Goal: Task Accomplishment & Management: Manage account settings

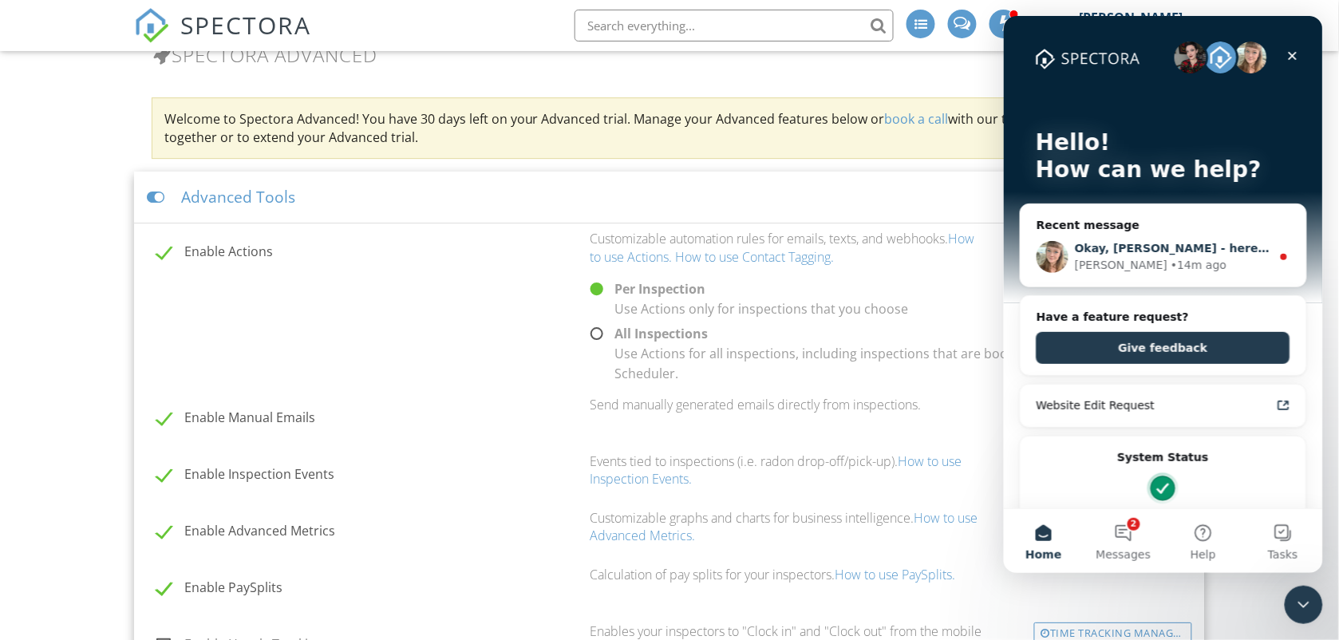
drag, startPoint x: 1003, startPoint y: 15, endPoint x: 1157, endPoint y: 230, distance: 263.8
click at [1157, 230] on div "Okay, Rodney - here is that video for you, though I am not entirely sure how he…" at bounding box center [1163, 256] width 286 height 59
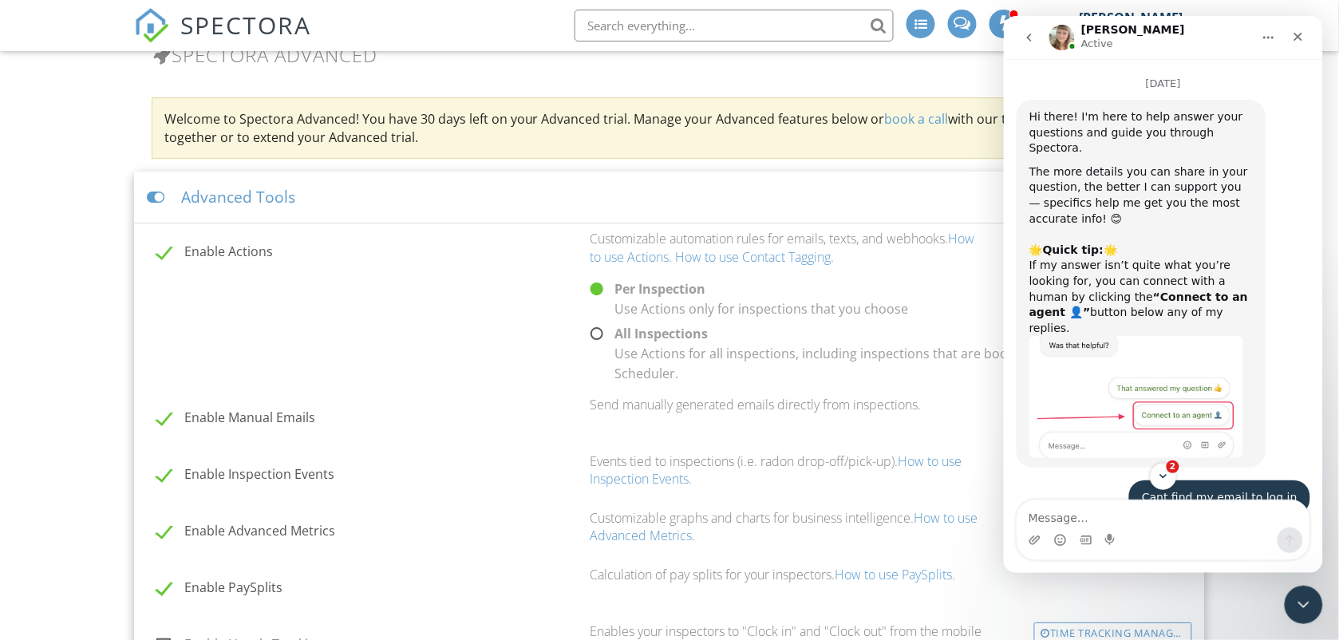
scroll to position [40, 0]
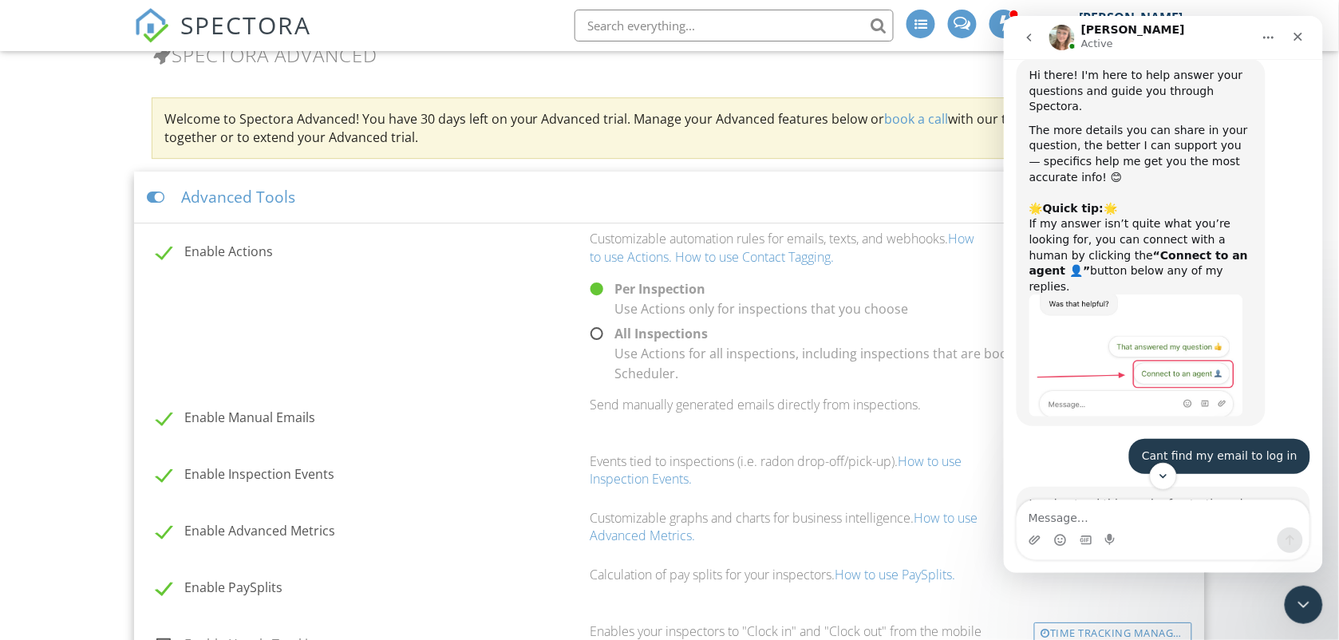
click at [1157, 228] on div "The more details you can share in your question, the better I can support you —…" at bounding box center [1141, 208] width 224 height 172
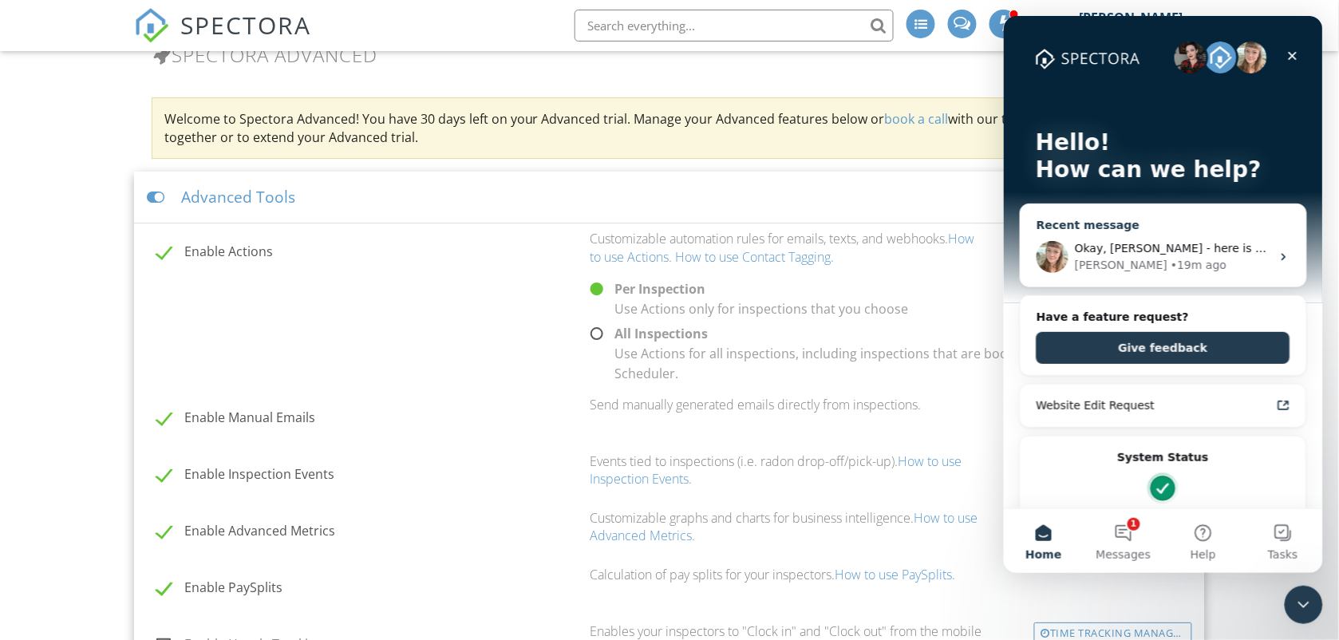
click at [1170, 261] on div "• 19m ago" at bounding box center [1198, 264] width 56 height 17
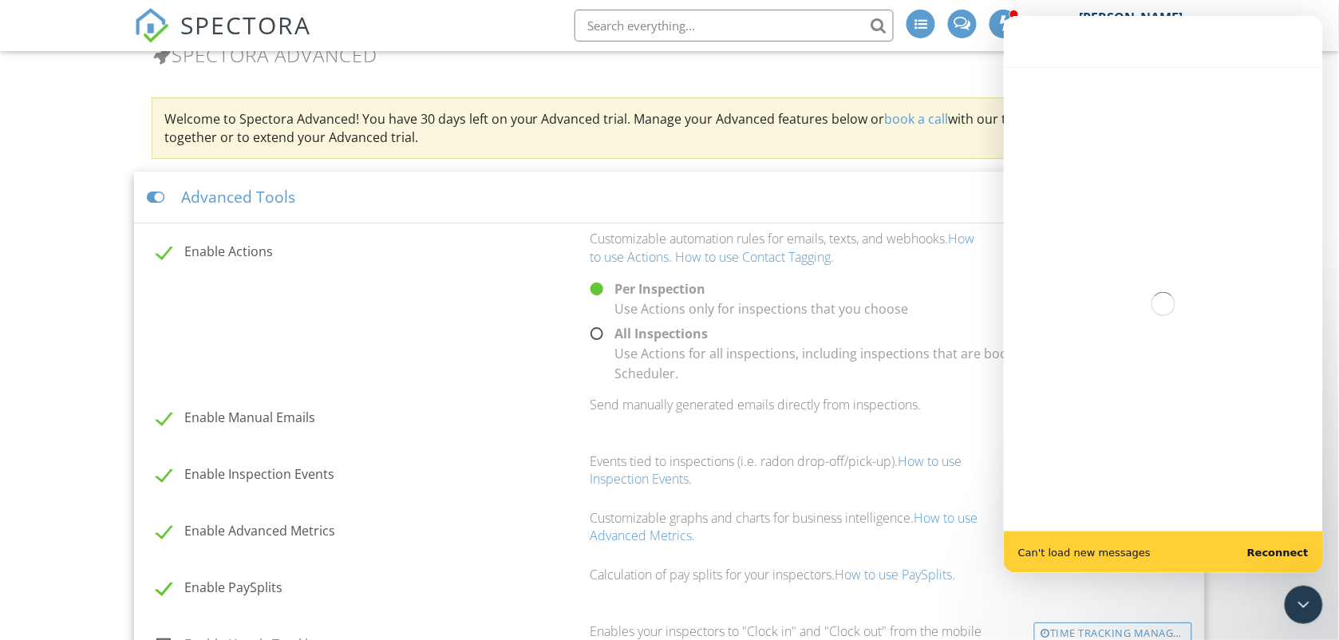
click at [1275, 552] on b "Reconnect" at bounding box center [1277, 552] width 61 height 12
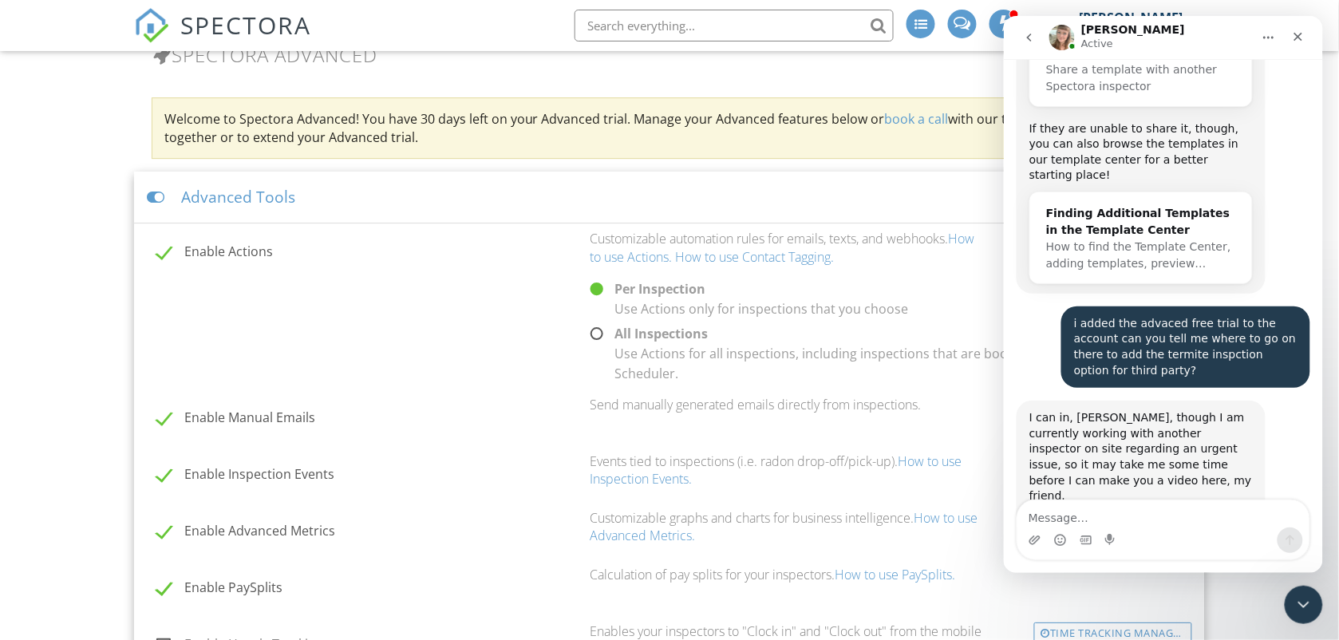
scroll to position [8690, 0]
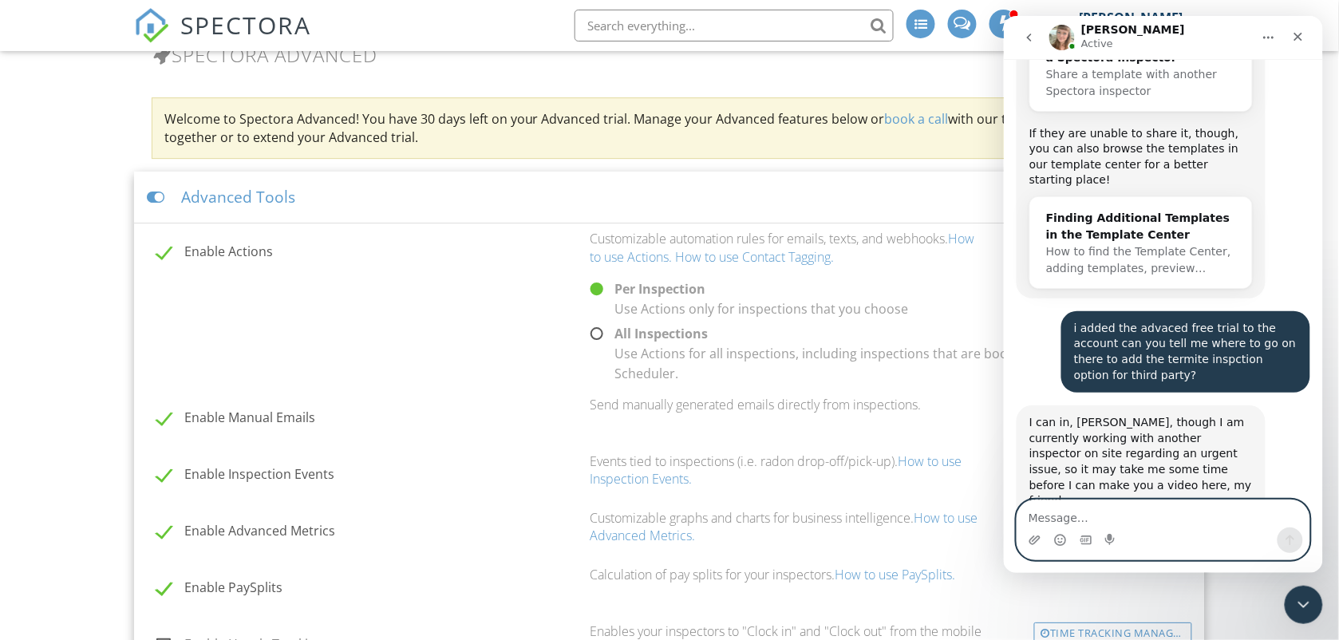
click at [1082, 517] on textarea "Message…" at bounding box center [1163, 513] width 292 height 27
type textarea "wow! that was awesome! thank you"
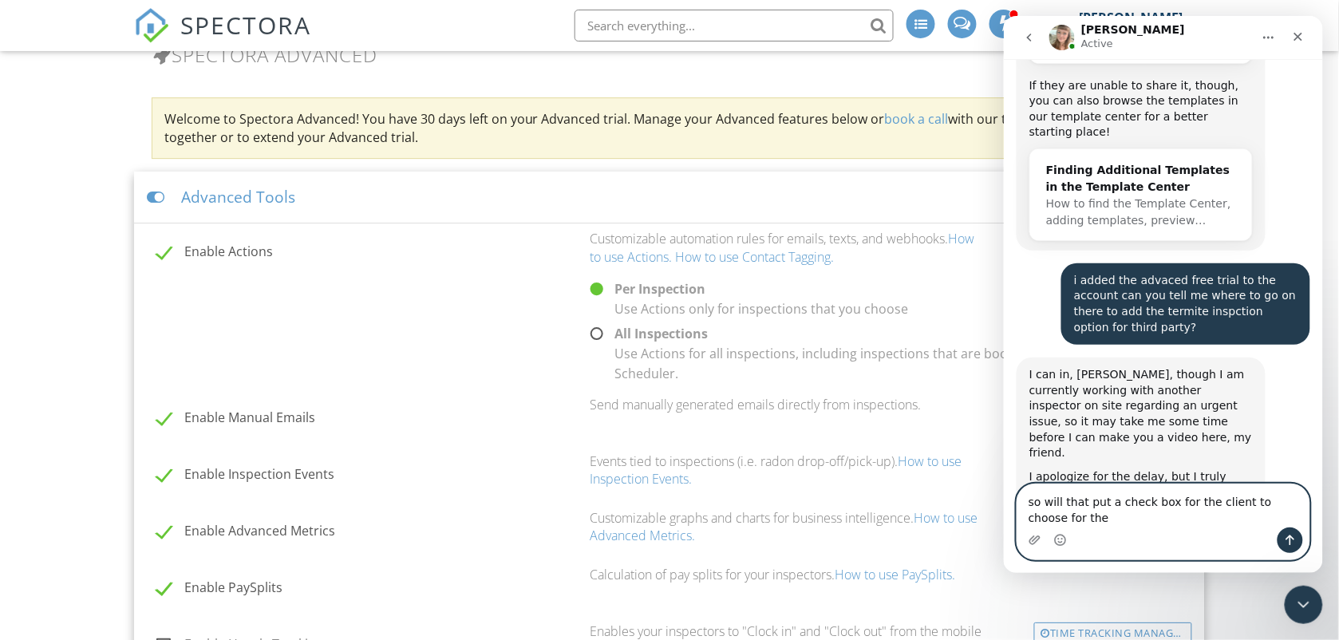
scroll to position [8754, 0]
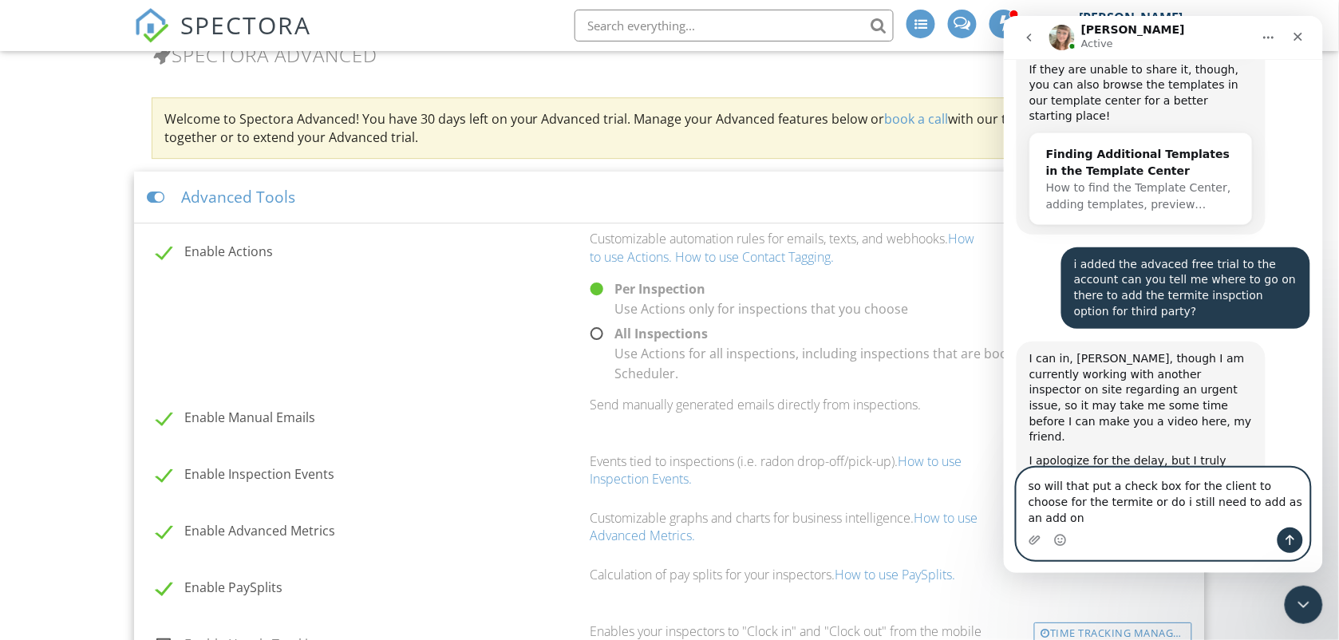
type textarea "so will that put a check box for the client to choose for the termite or do i s…"
click at [1285, 541] on icon "Send a message…" at bounding box center [1290, 539] width 13 height 13
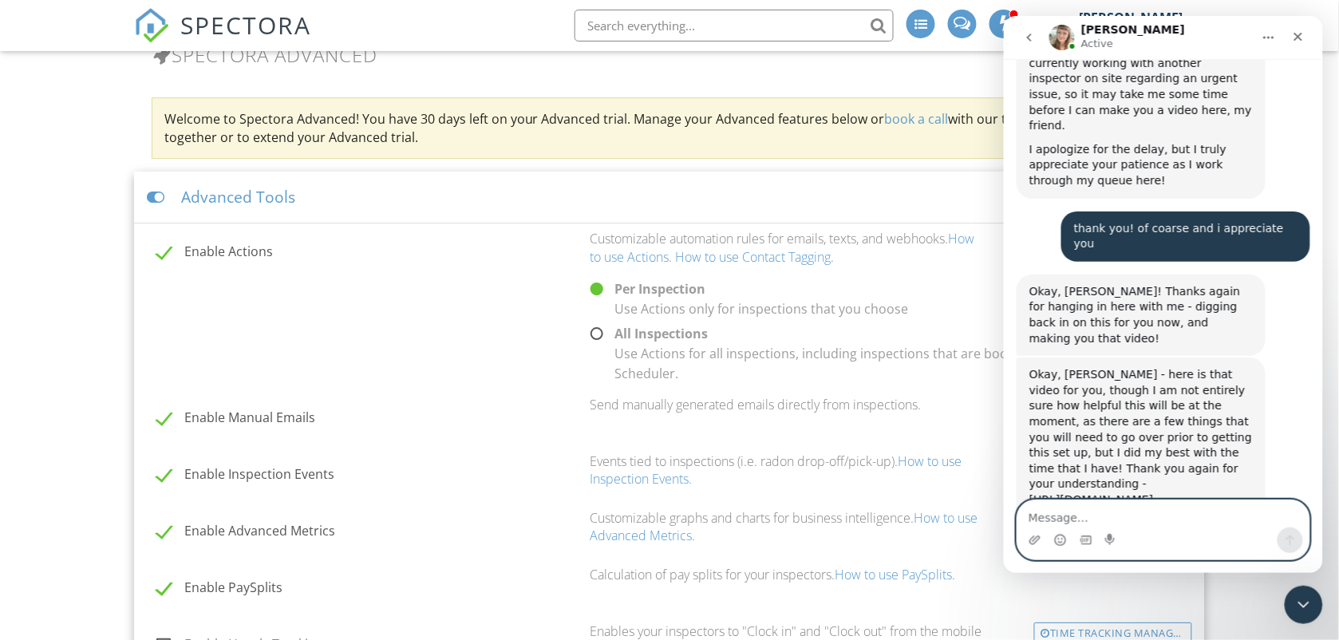
scroll to position [9116, 0]
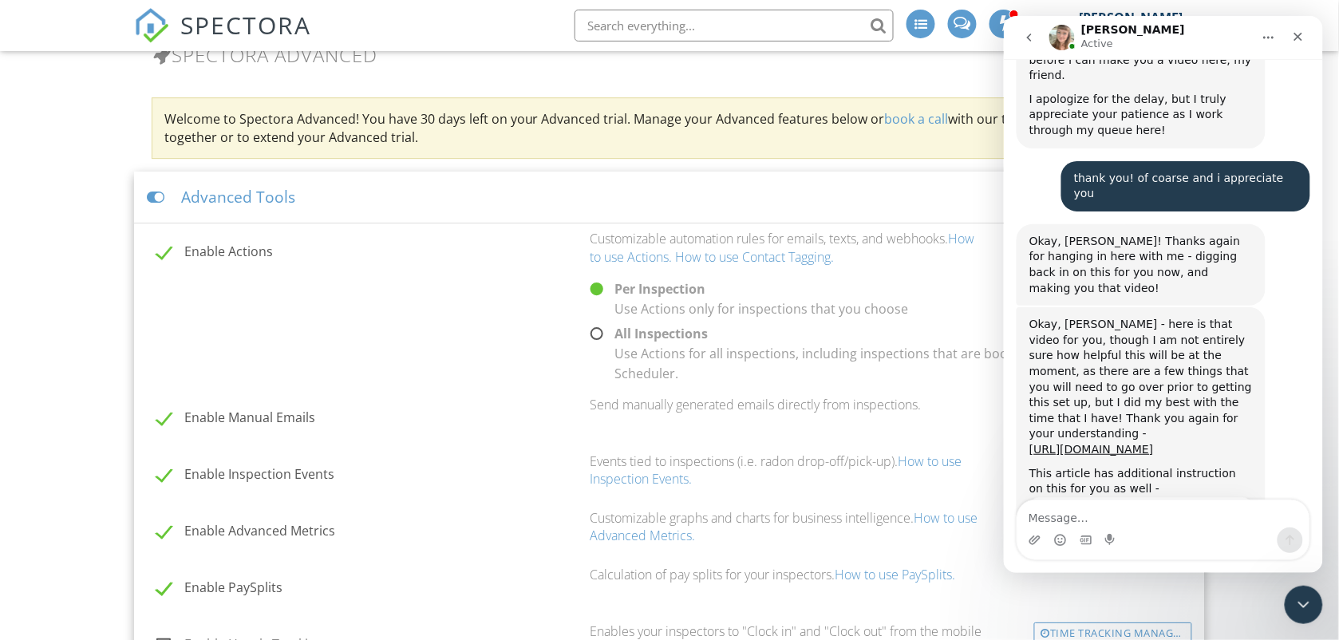
click at [46, 178] on div "Dashboard Templates Contacts Metrics Automations (Basic) Automations (Adv) Adva…" at bounding box center [669, 348] width 1339 height 3375
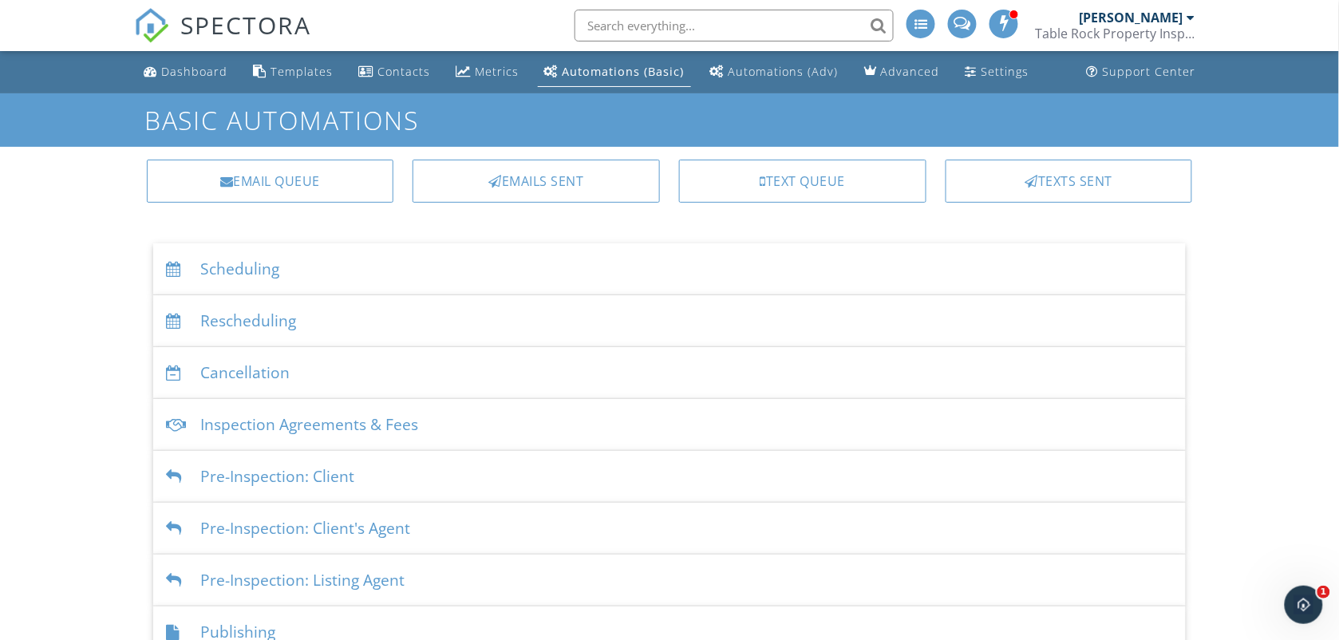
click at [77, 337] on div "Dashboard Templates Contacts Metrics Automations (Basic) Automations (Adv) Adva…" at bounding box center [669, 432] width 1339 height 763
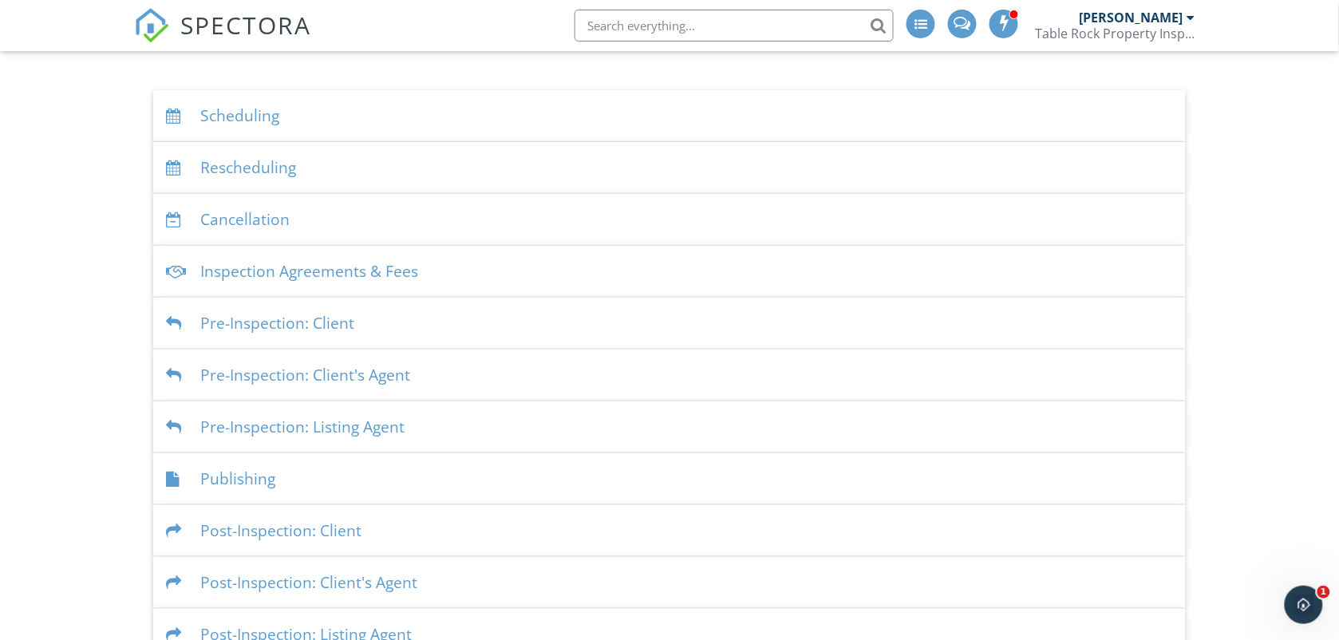
scroll to position [148, 0]
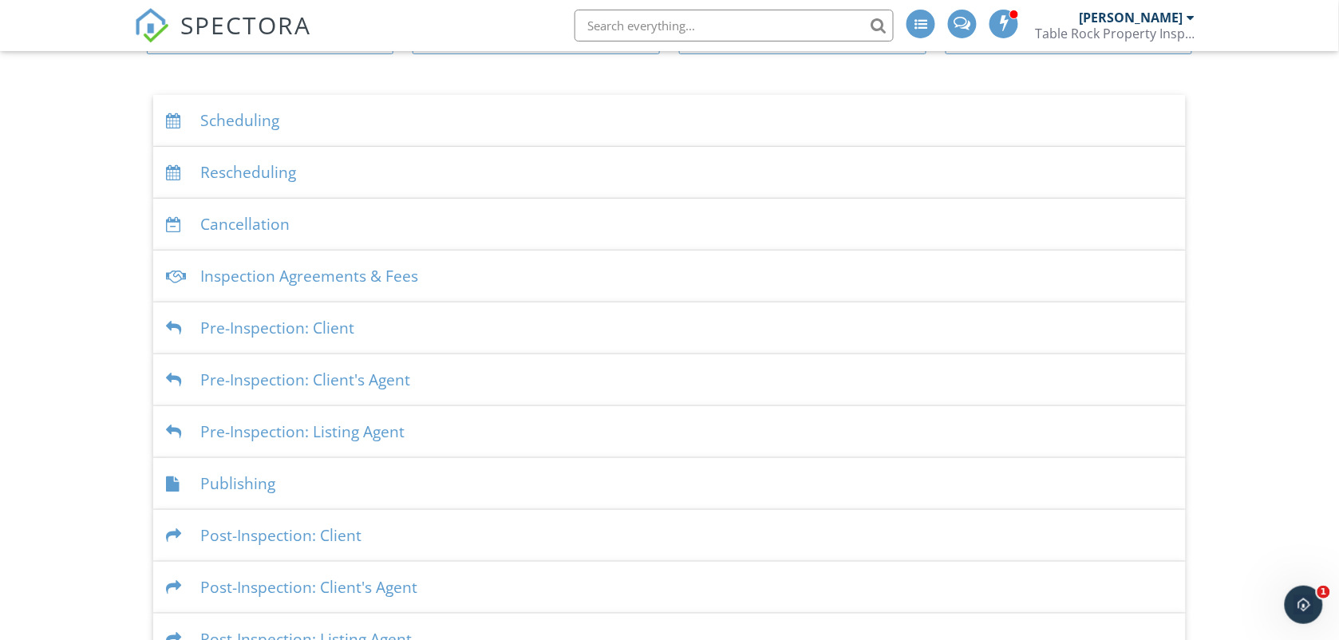
click at [218, 129] on div "Scheduling" at bounding box center [669, 121] width 1033 height 52
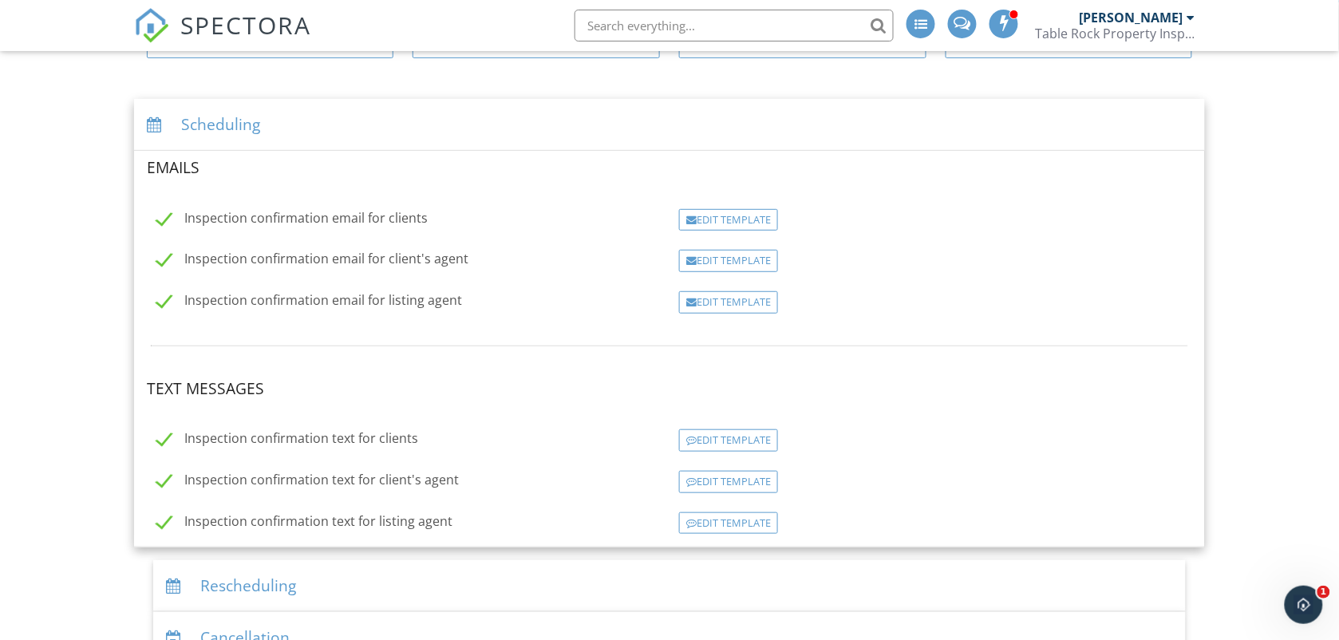
scroll to position [148, 0]
click at [218, 121] on div "Scheduling" at bounding box center [669, 121] width 1071 height 52
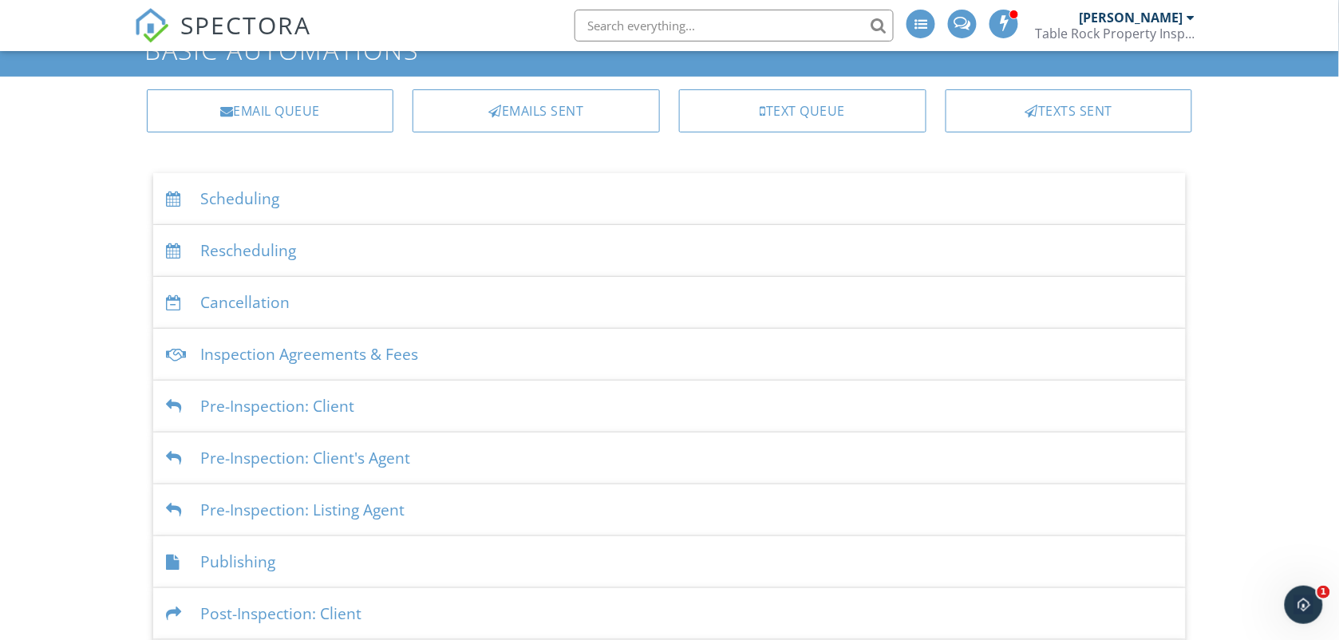
scroll to position [69, 0]
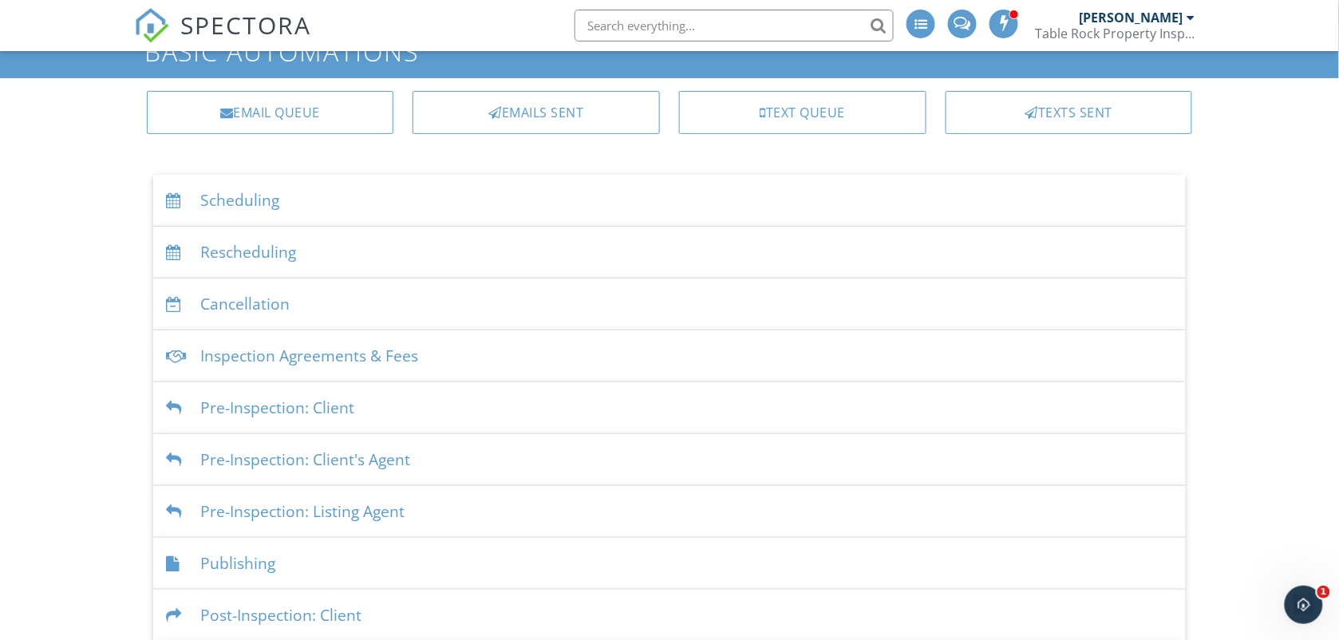
click at [1234, 290] on div "Dashboard Templates Contacts Metrics Automations (Basic) Automations (Adv) Adva…" at bounding box center [669, 363] width 1339 height 763
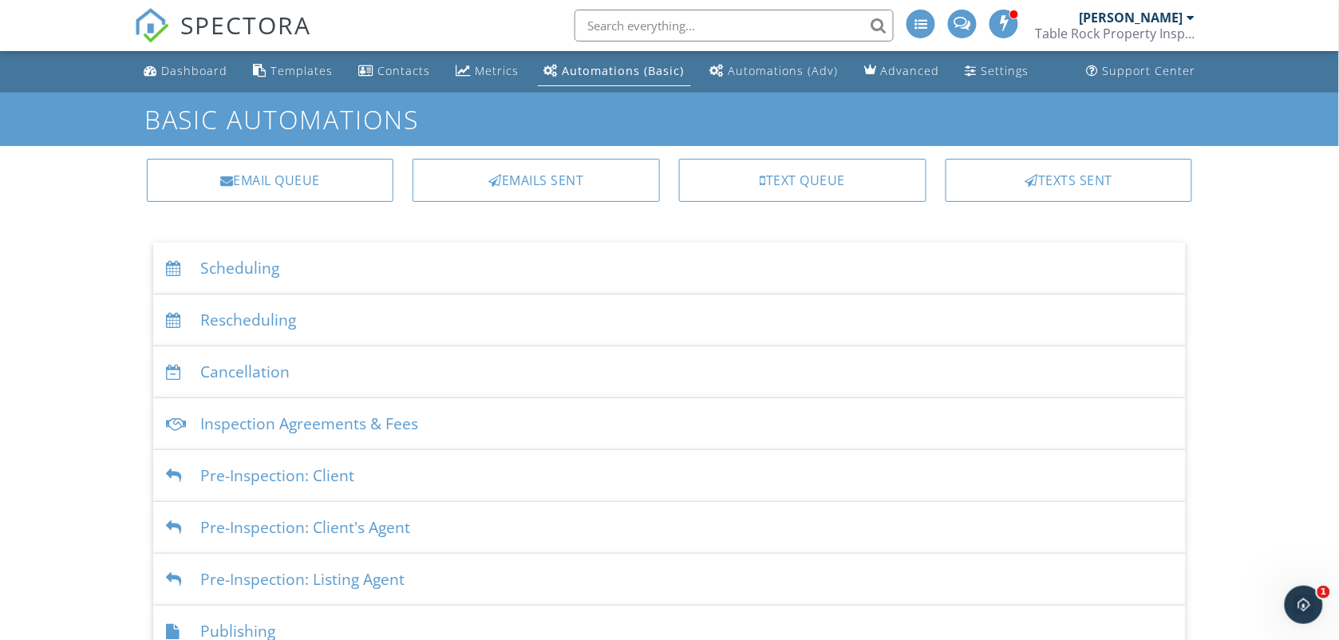
scroll to position [0, 0]
drag, startPoint x: 1234, startPoint y: 290, endPoint x: 1261, endPoint y: 287, distance: 27.2
click at [1261, 287] on div "Dashboard Templates Contacts Metrics Automations (Basic) Automations (Adv) Adva…" at bounding box center [669, 432] width 1339 height 763
click at [788, 64] on div "Automations (Adv)" at bounding box center [784, 71] width 110 height 15
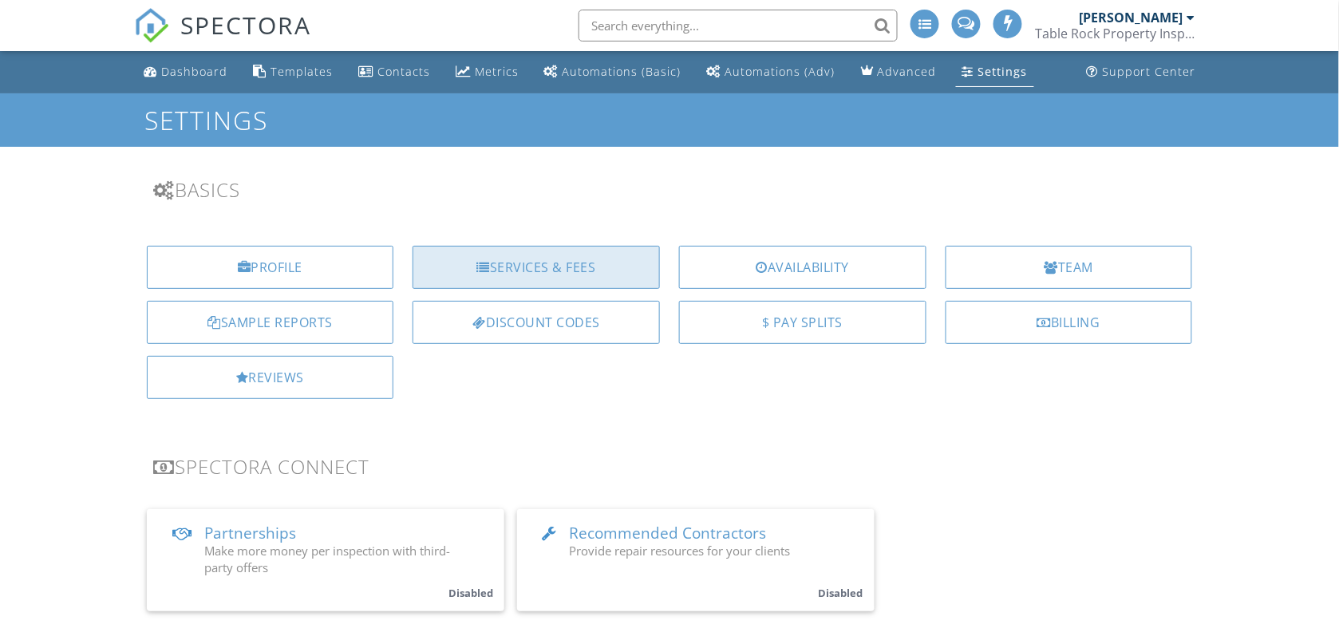
click at [584, 266] on div "Services & Fees" at bounding box center [536, 267] width 247 height 43
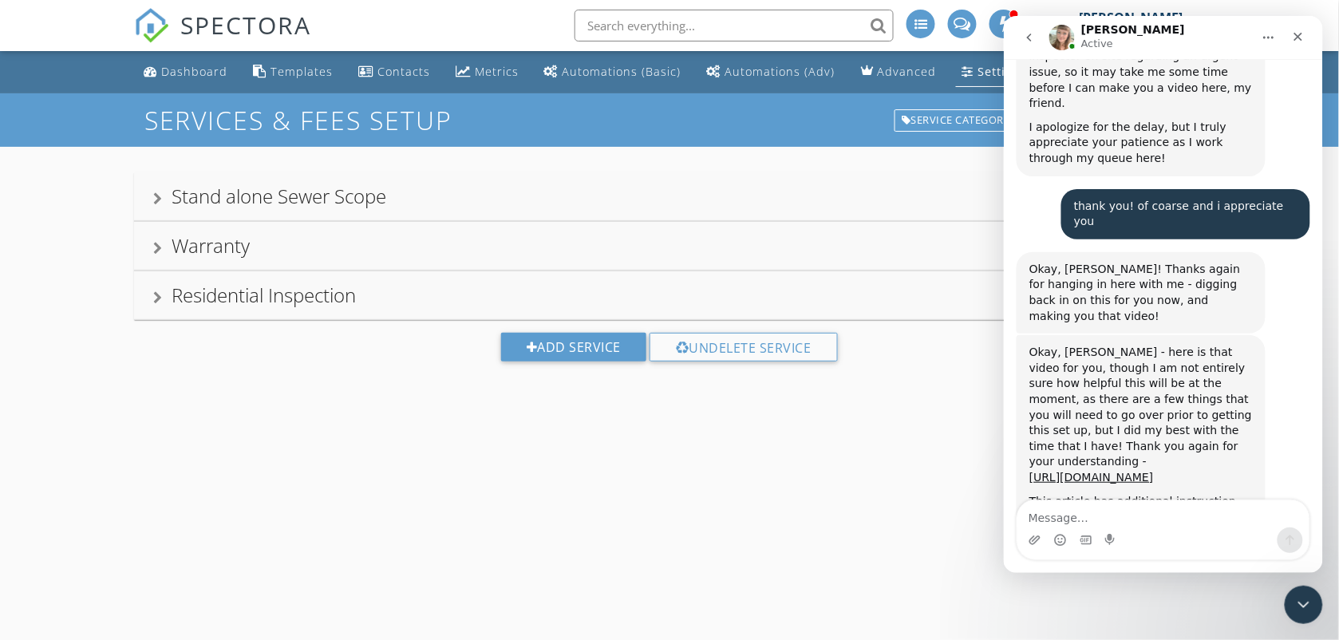
scroll to position [9100, 0]
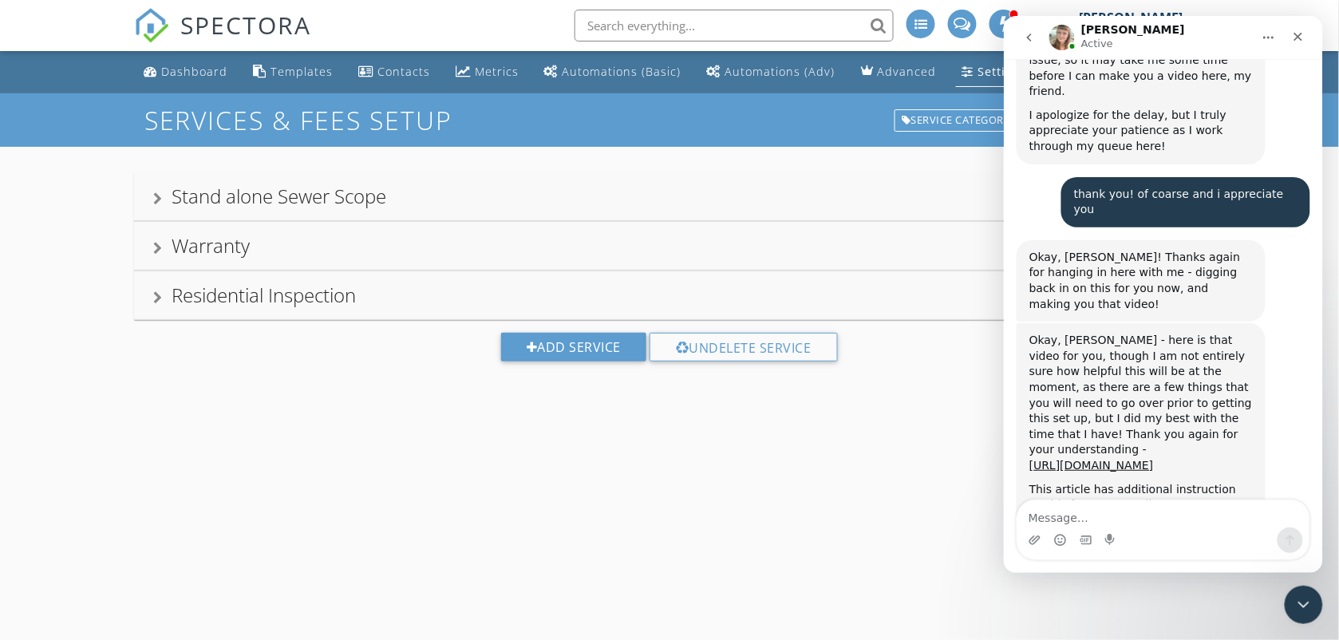
drag, startPoint x: 424, startPoint y: 280, endPoint x: 257, endPoint y: 297, distance: 167.7
click at [428, 280] on div "Residential Inspection" at bounding box center [669, 295] width 1071 height 48
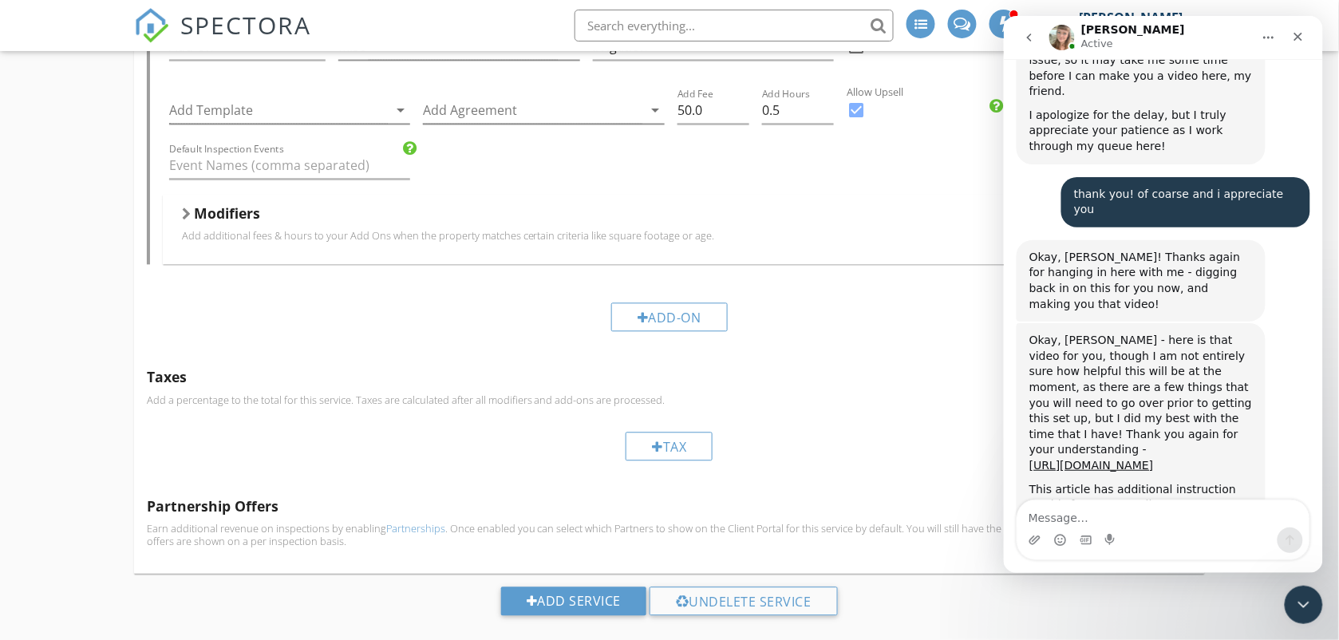
scroll to position [2696, 0]
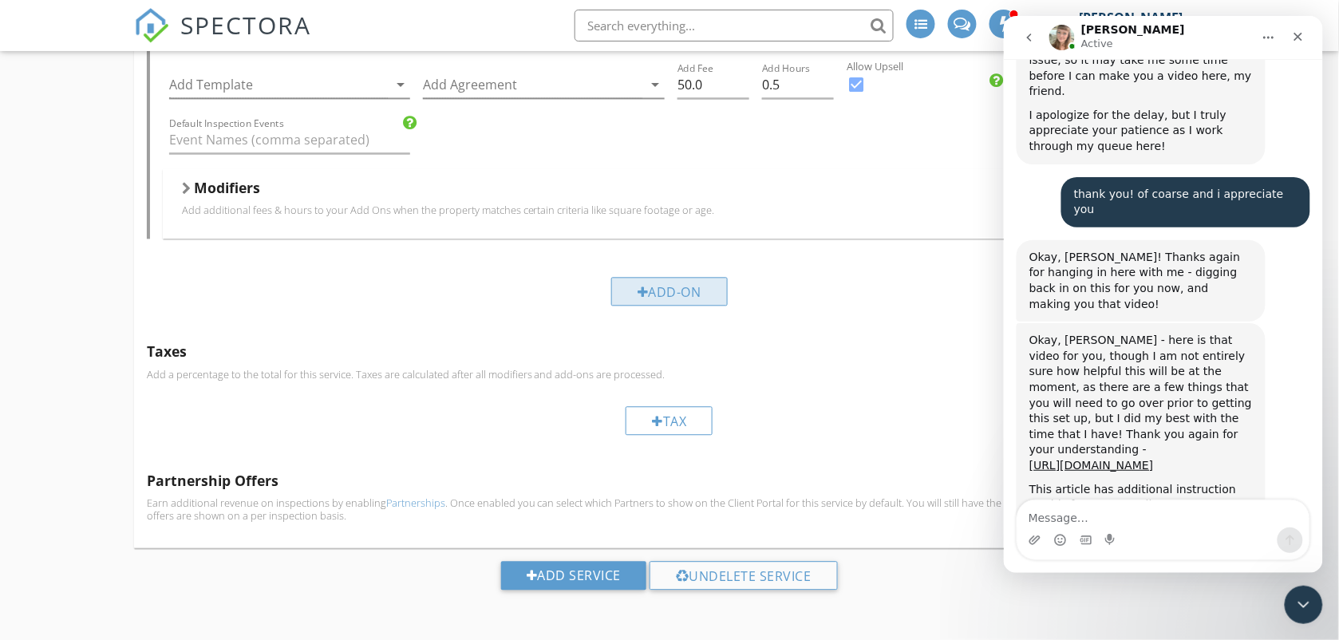
click at [671, 297] on div "Add-On" at bounding box center [669, 291] width 117 height 29
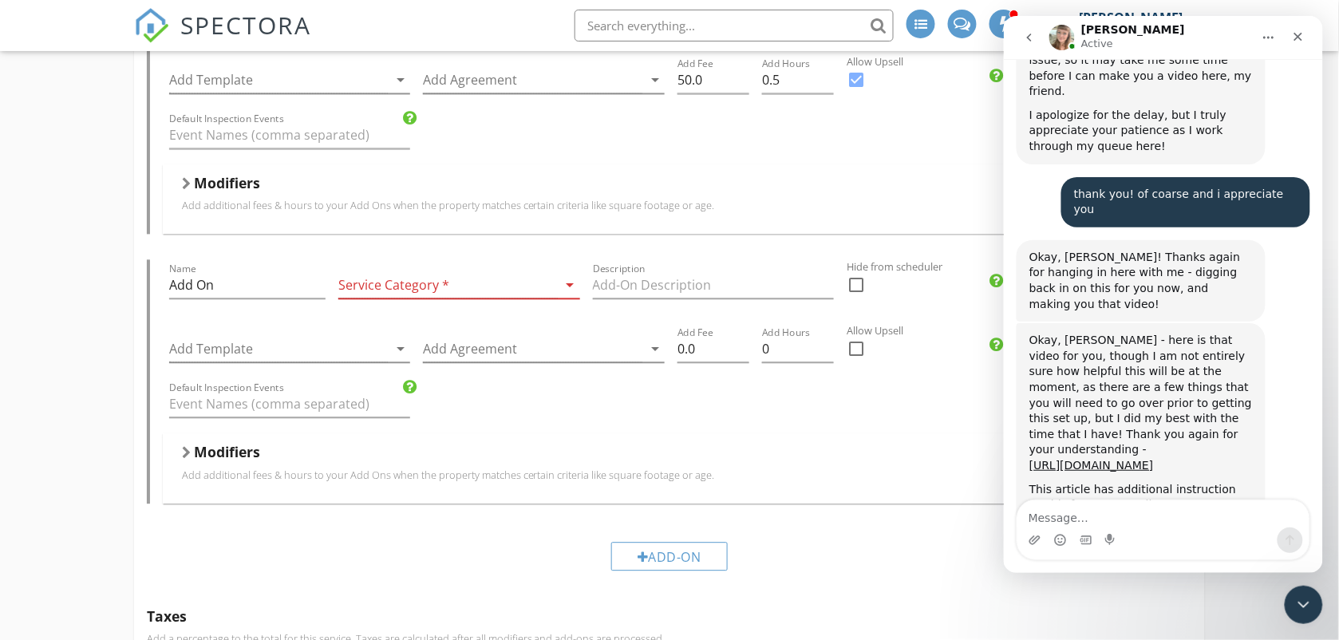
click at [453, 288] on div at bounding box center [448, 285] width 220 height 26
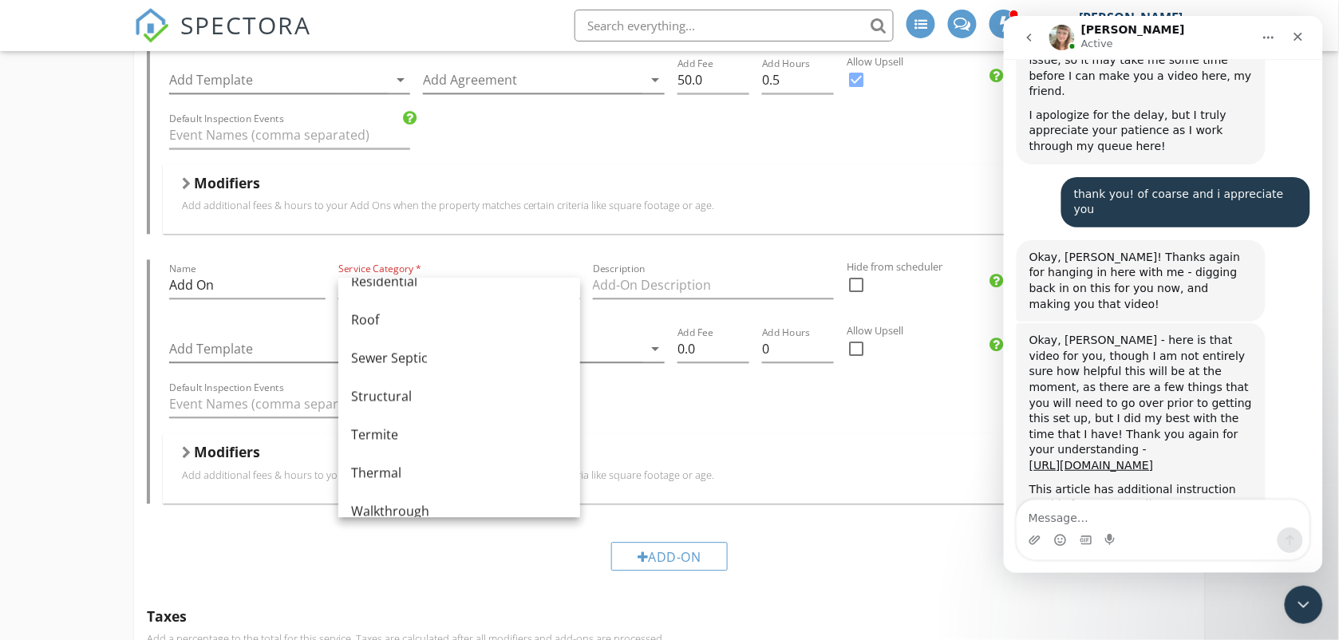
scroll to position [834, 0]
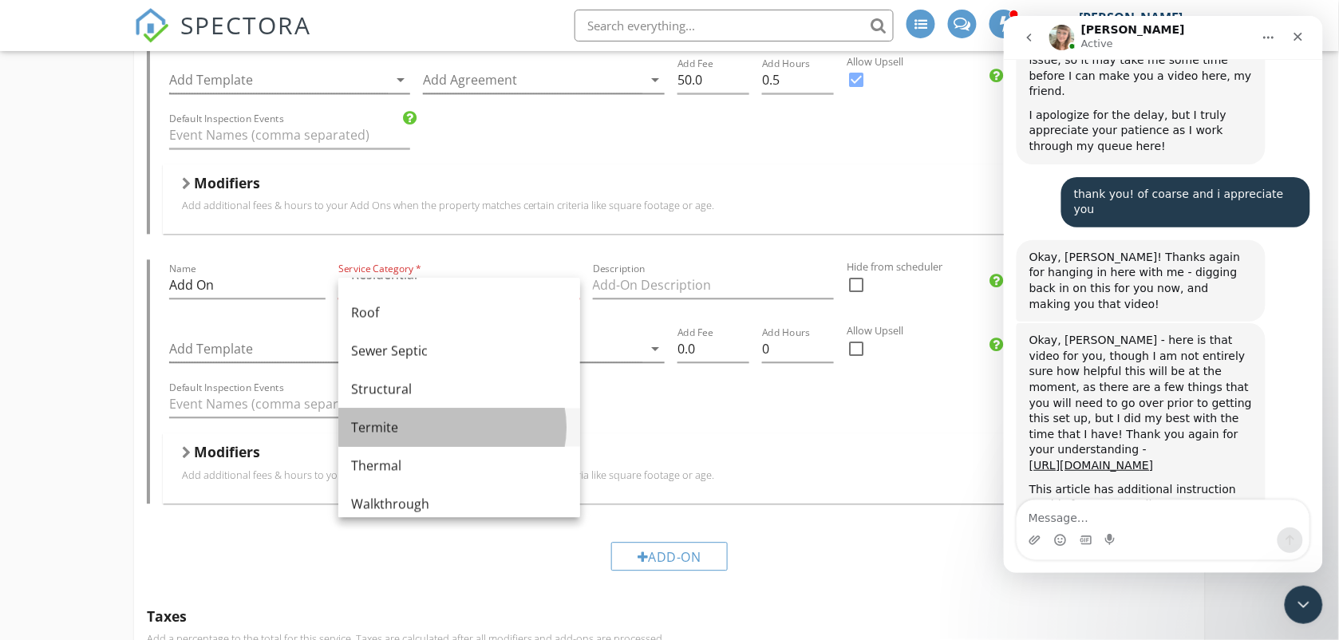
click at [439, 428] on div "Termite" at bounding box center [459, 426] width 216 height 19
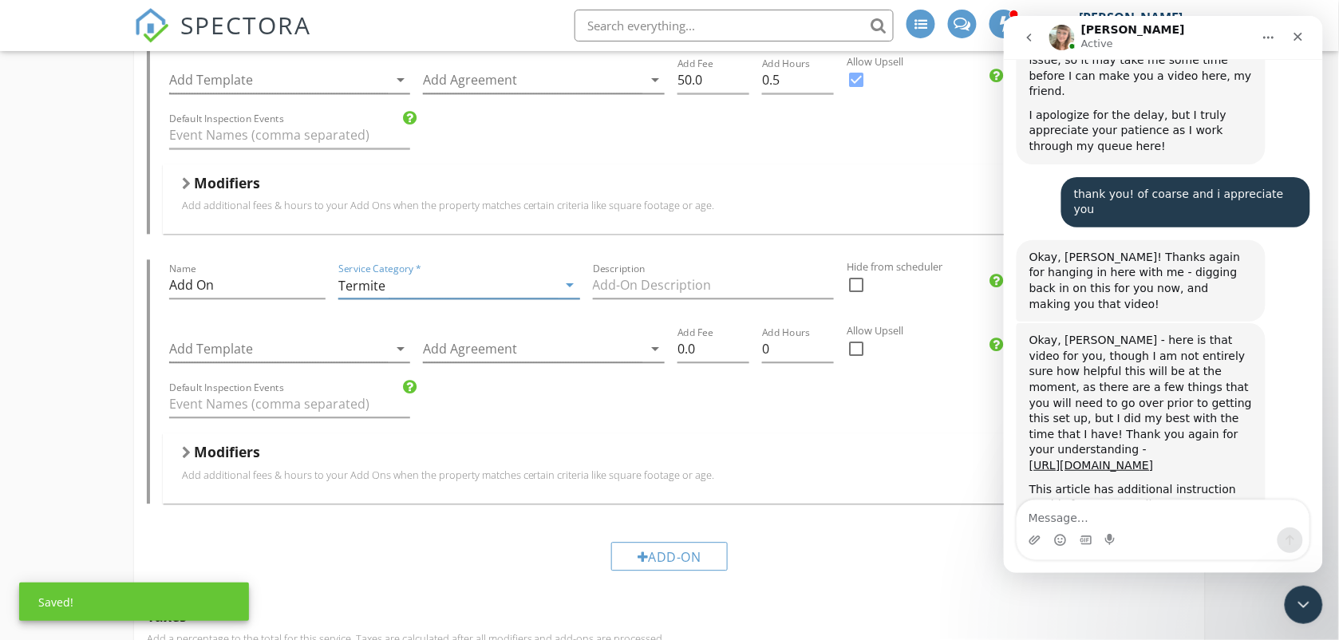
click at [671, 274] on div "Description" at bounding box center [714, 289] width 242 height 52
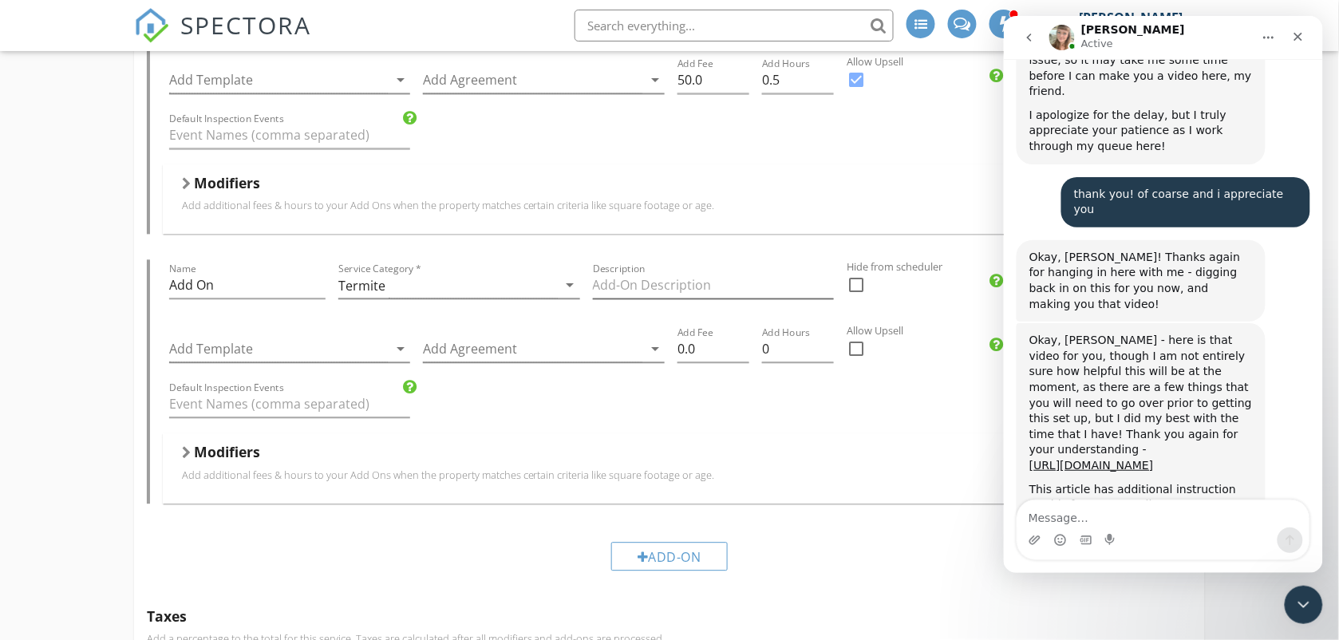
drag, startPoint x: 660, startPoint y: 305, endPoint x: 656, endPoint y: 294, distance: 11.9
click at [656, 294] on div "Description" at bounding box center [714, 293] width 242 height 42
click at [655, 289] on input "Description" at bounding box center [714, 285] width 242 height 26
type input "Termite 3rd Party"
click at [858, 352] on div at bounding box center [856, 348] width 27 height 27
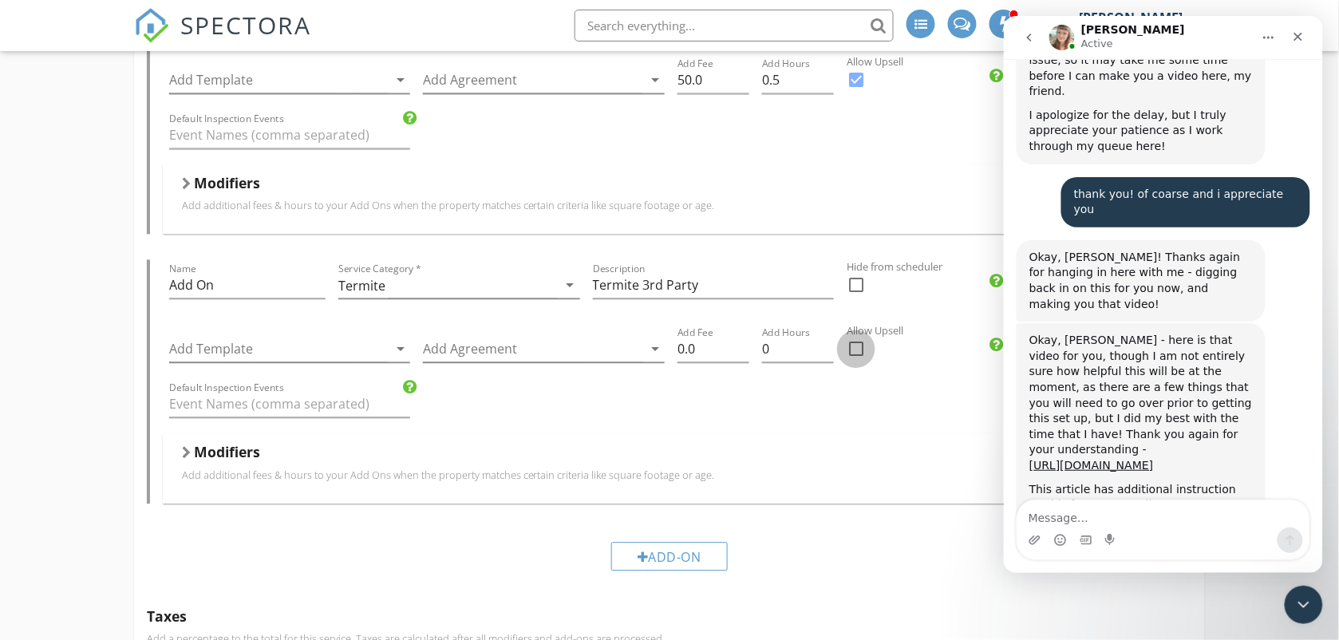
checkbox input "true"
click at [473, 398] on div "Default Inspection Events" at bounding box center [671, 405] width 1017 height 55
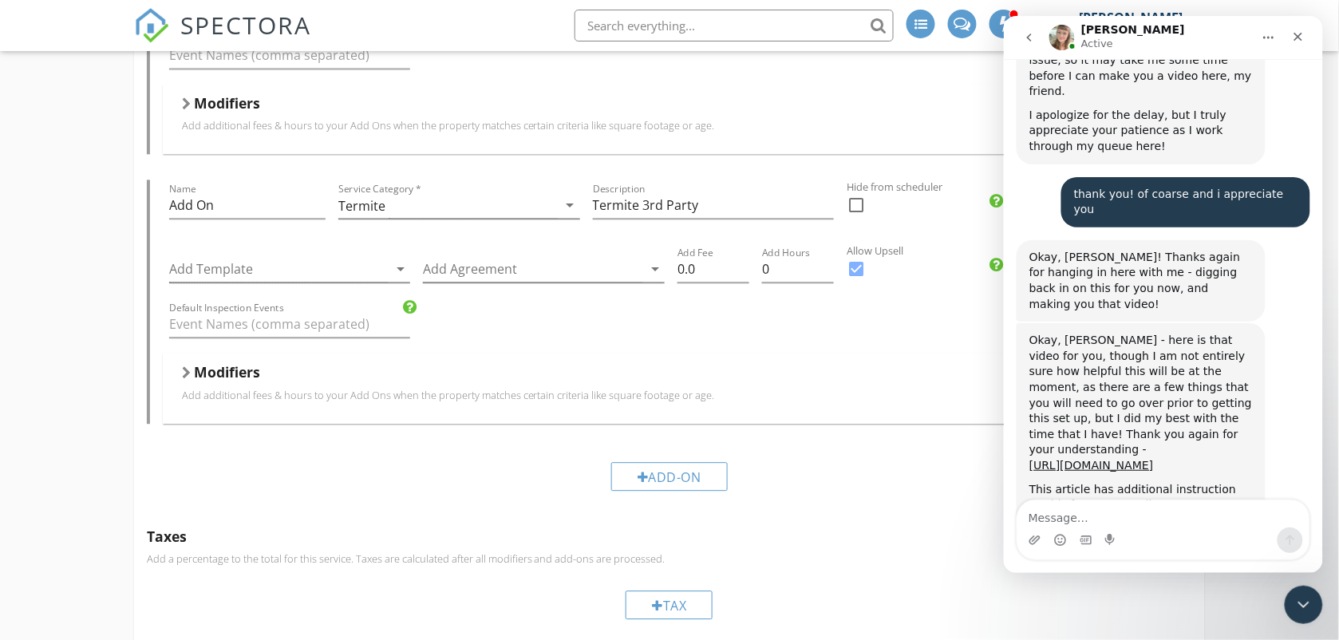
scroll to position [2815, 0]
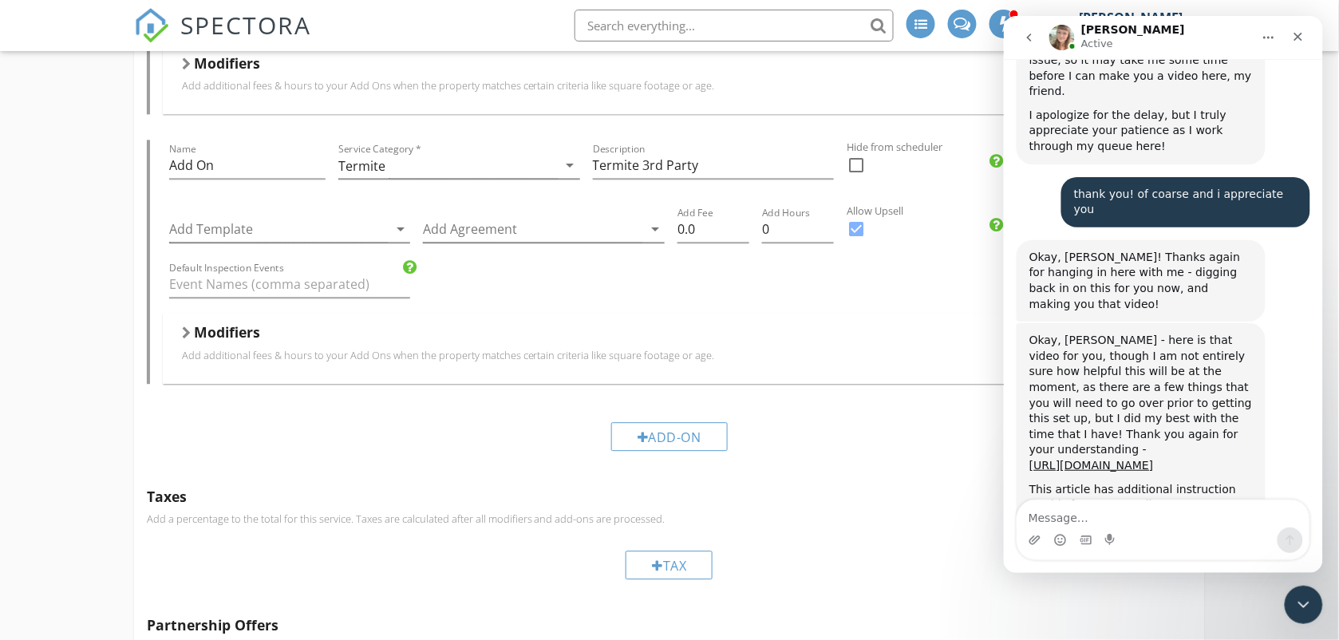
click at [208, 331] on h5 "Modifiers" at bounding box center [227, 332] width 66 height 16
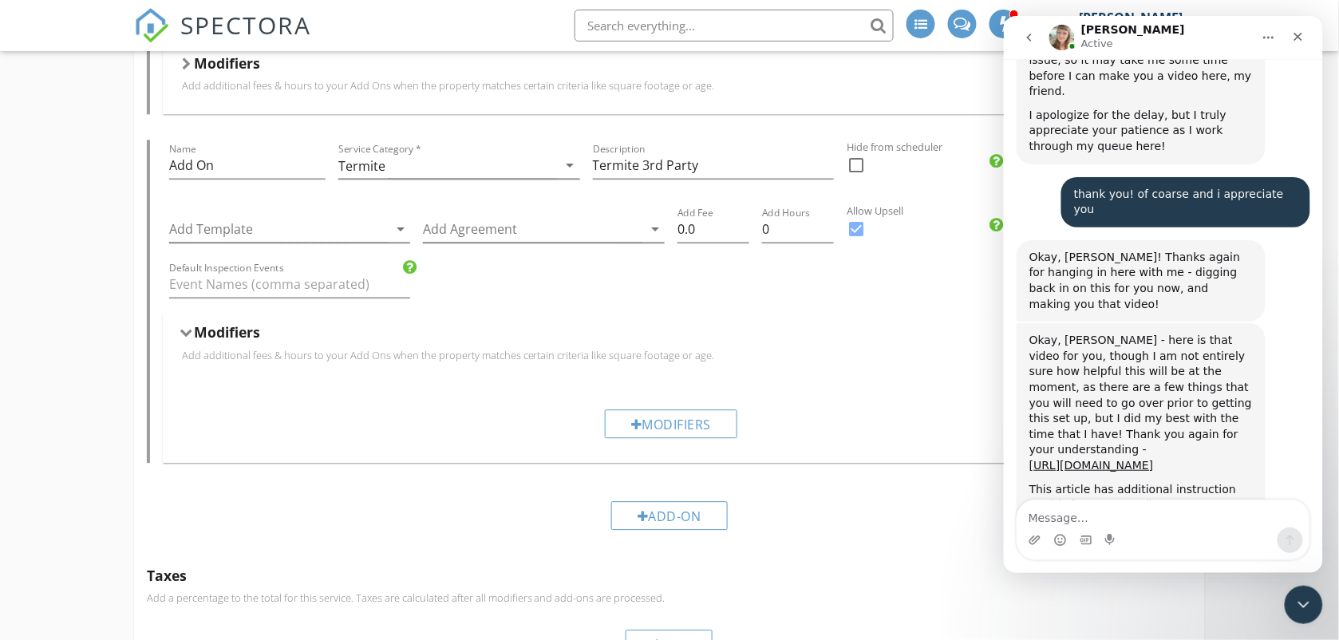
click at [209, 333] on h5 "Modifiers" at bounding box center [227, 332] width 66 height 16
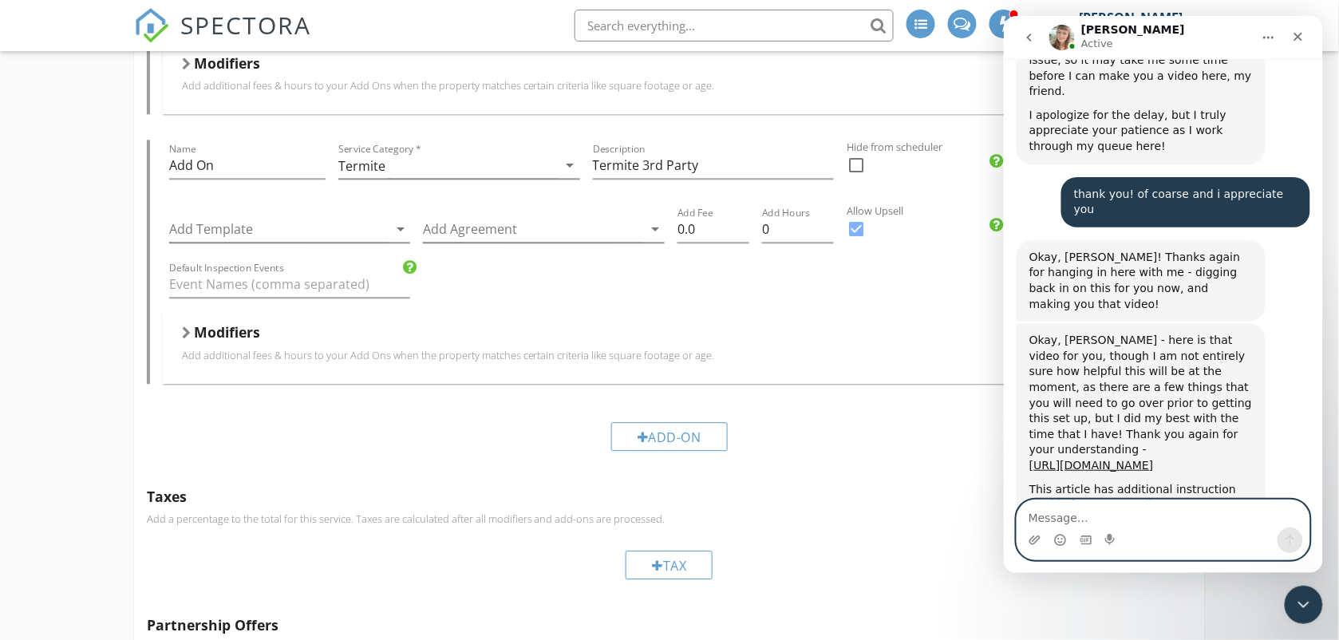
click at [1031, 513] on textarea "Message…" at bounding box center [1163, 513] width 292 height 27
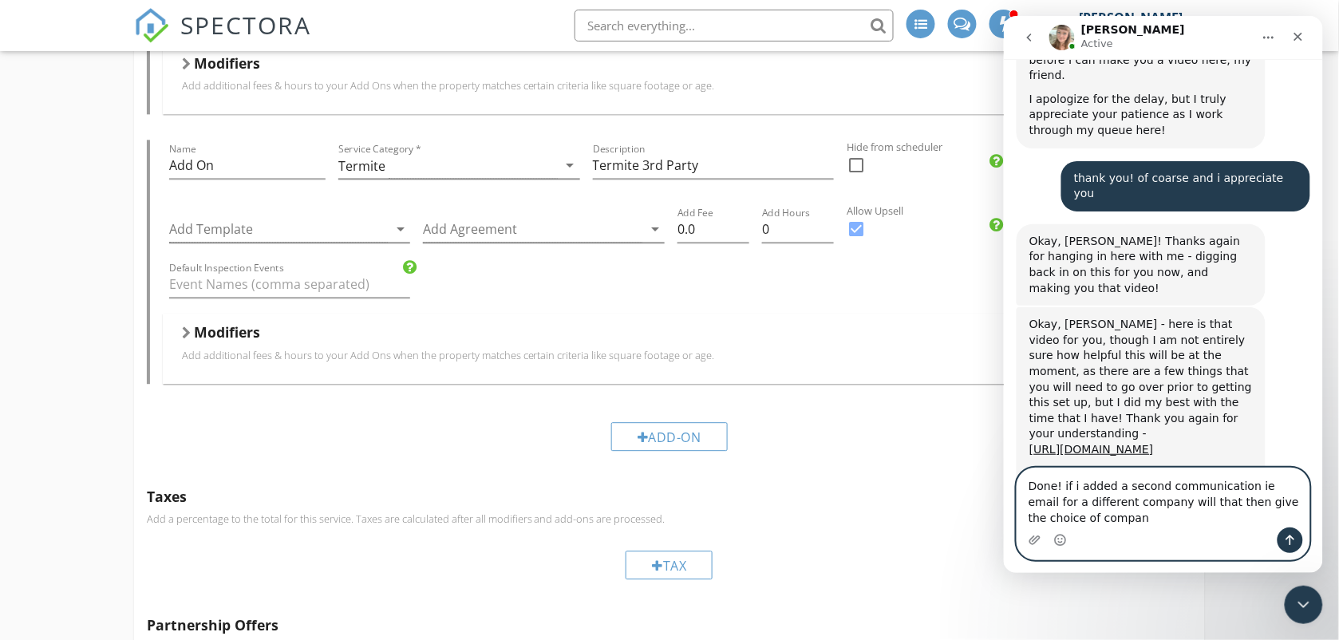
scroll to position [9132, 0]
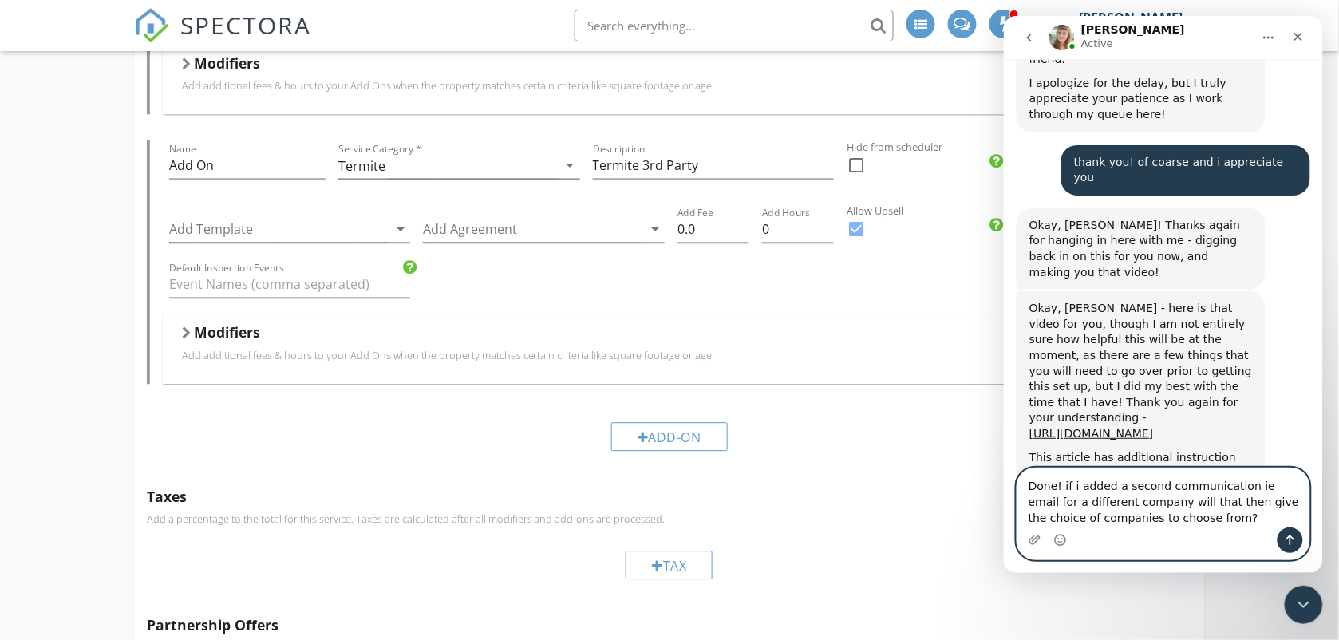
type textarea "Done! if i added a second communication ie email for a different company will t…"
click at [1288, 540] on icon "Send a message…" at bounding box center [1290, 539] width 13 height 13
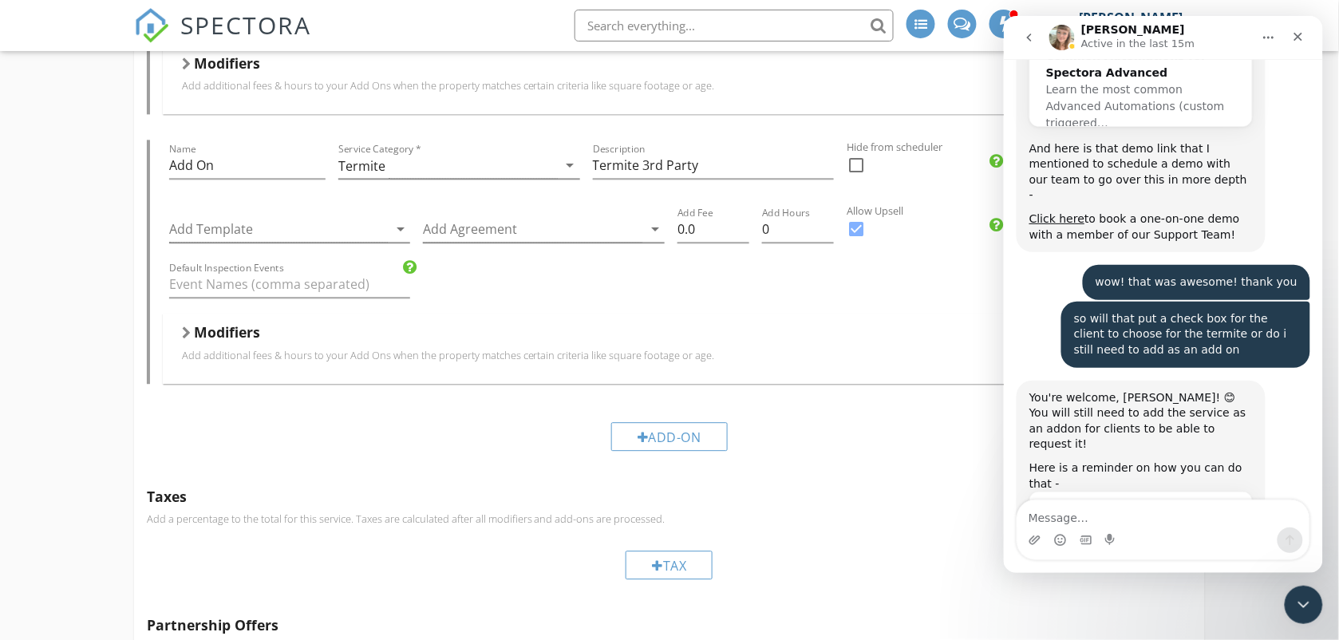
scroll to position [9577, 0]
click at [1316, 507] on div "Intercom messenger" at bounding box center [1162, 529] width 319 height 61
drag, startPoint x: 1316, startPoint y: 507, endPoint x: 1287, endPoint y: 257, distance: 251.6
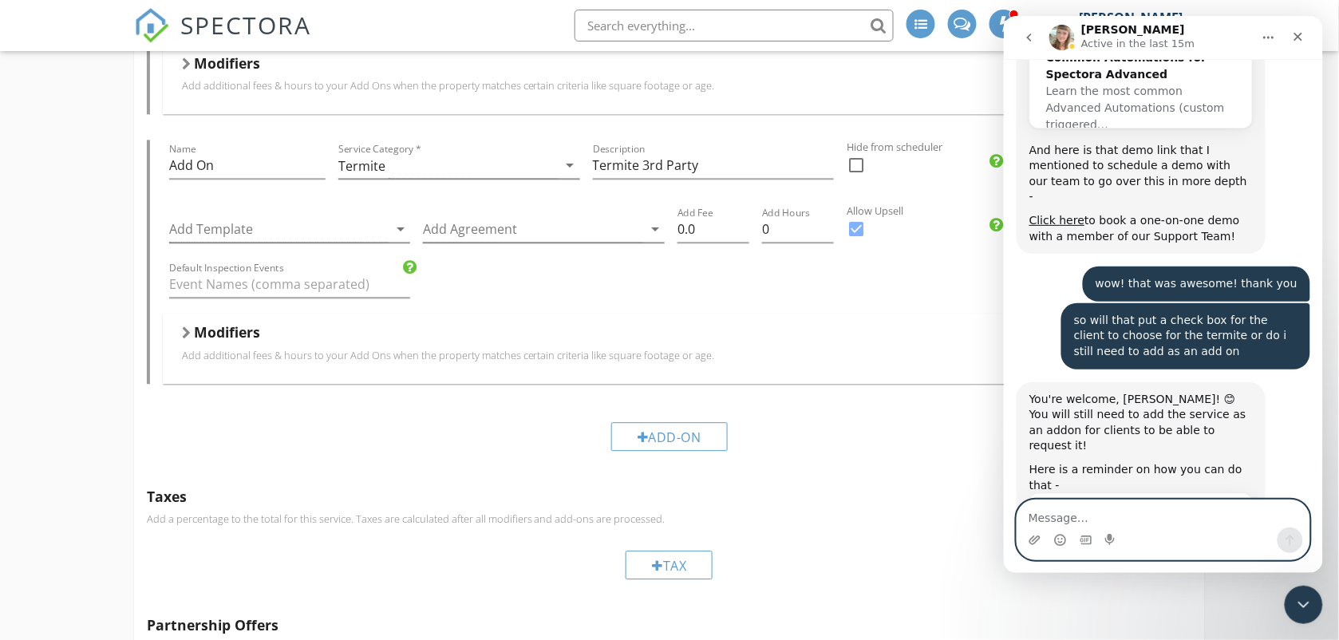
click at [1161, 503] on textarea "Message…" at bounding box center [1163, 513] width 292 height 27
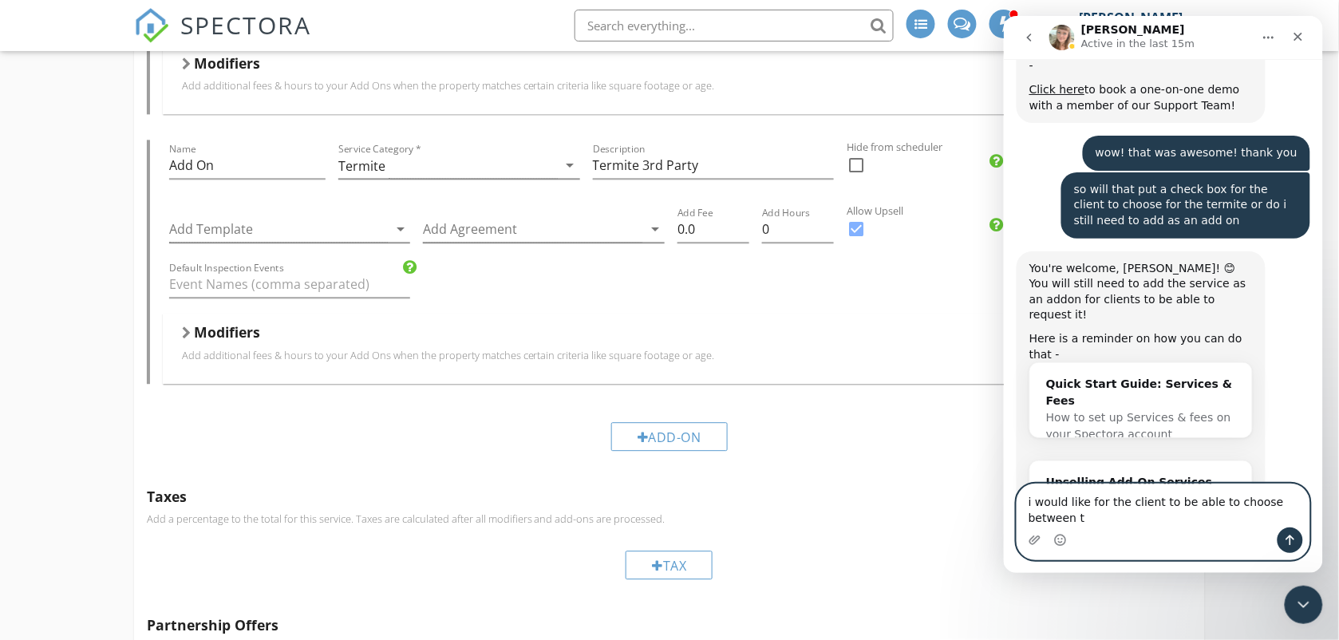
scroll to position [9713, 0]
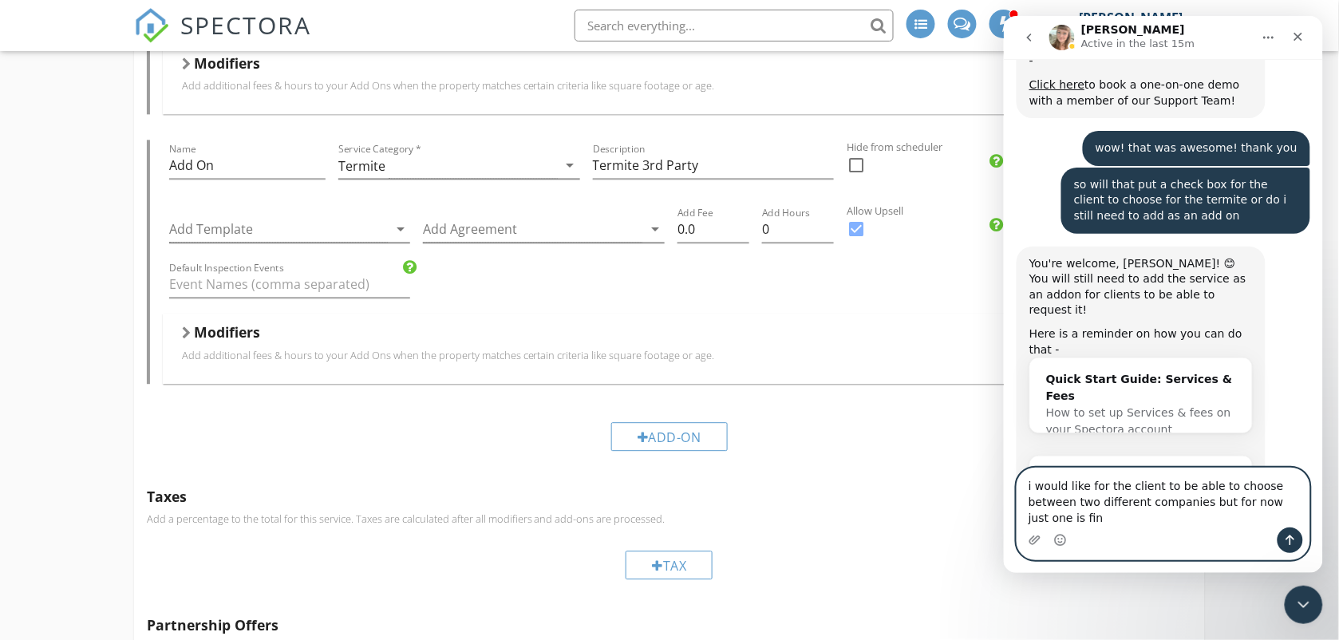
type textarea "i would like for the client to be able to choose between two different companie…"
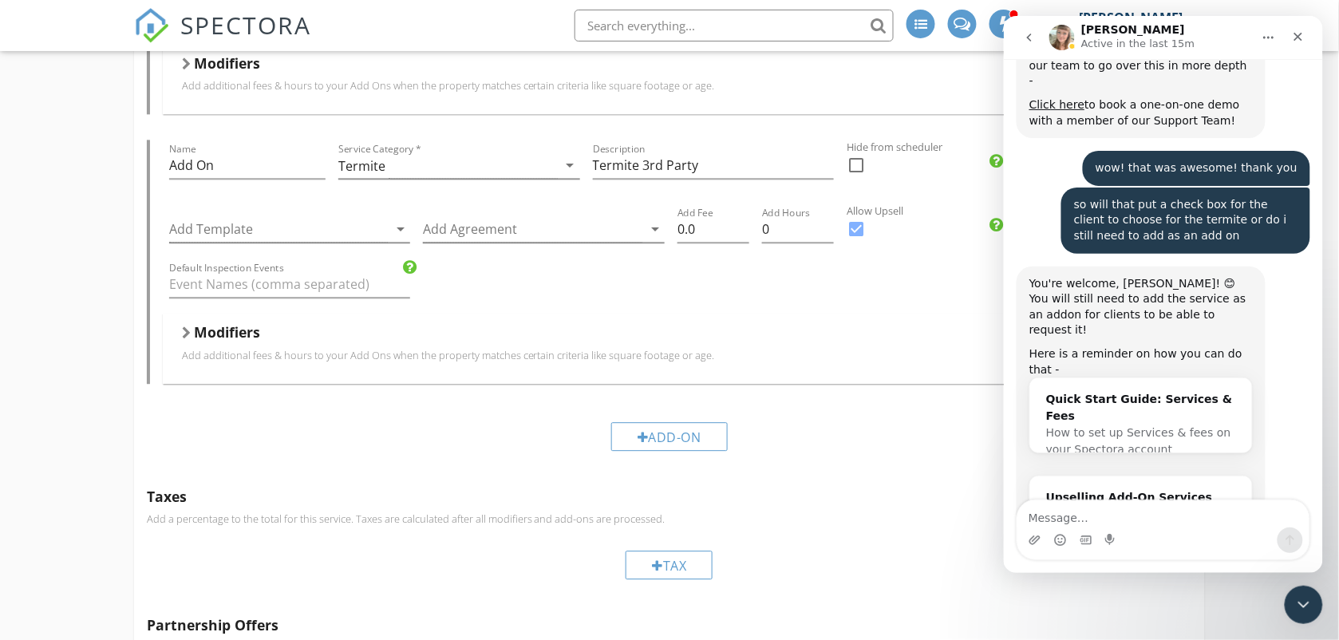
scroll to position [9656, 0]
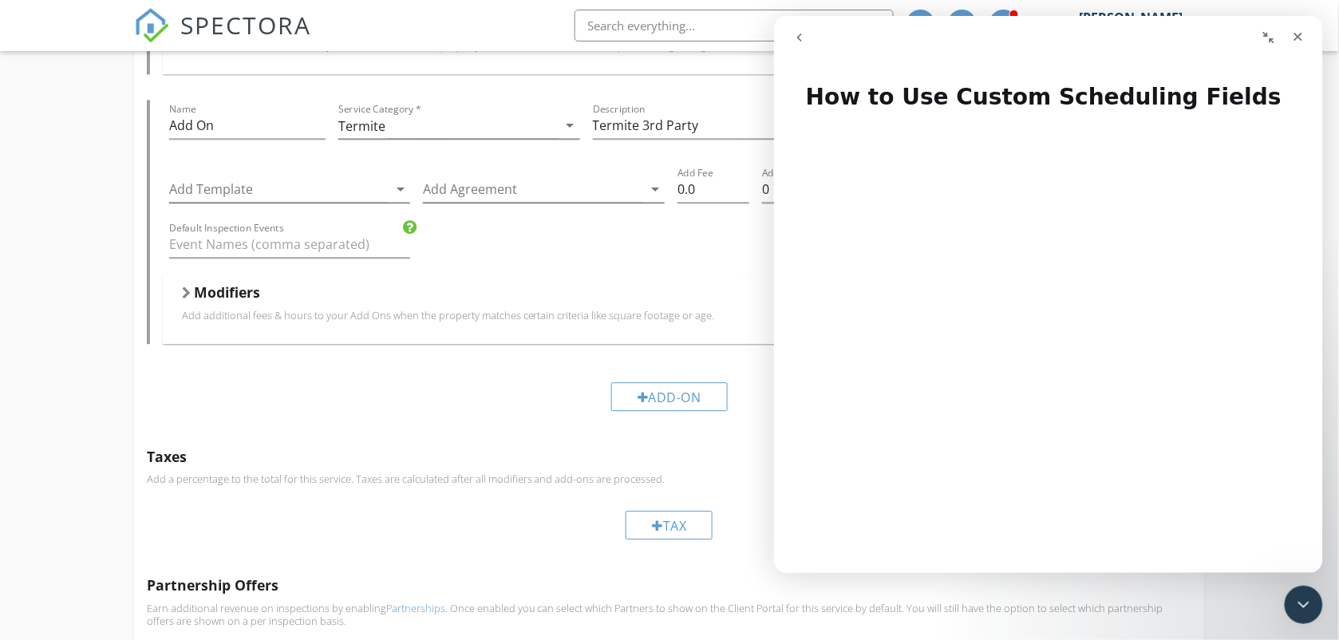
scroll to position [40, 0]
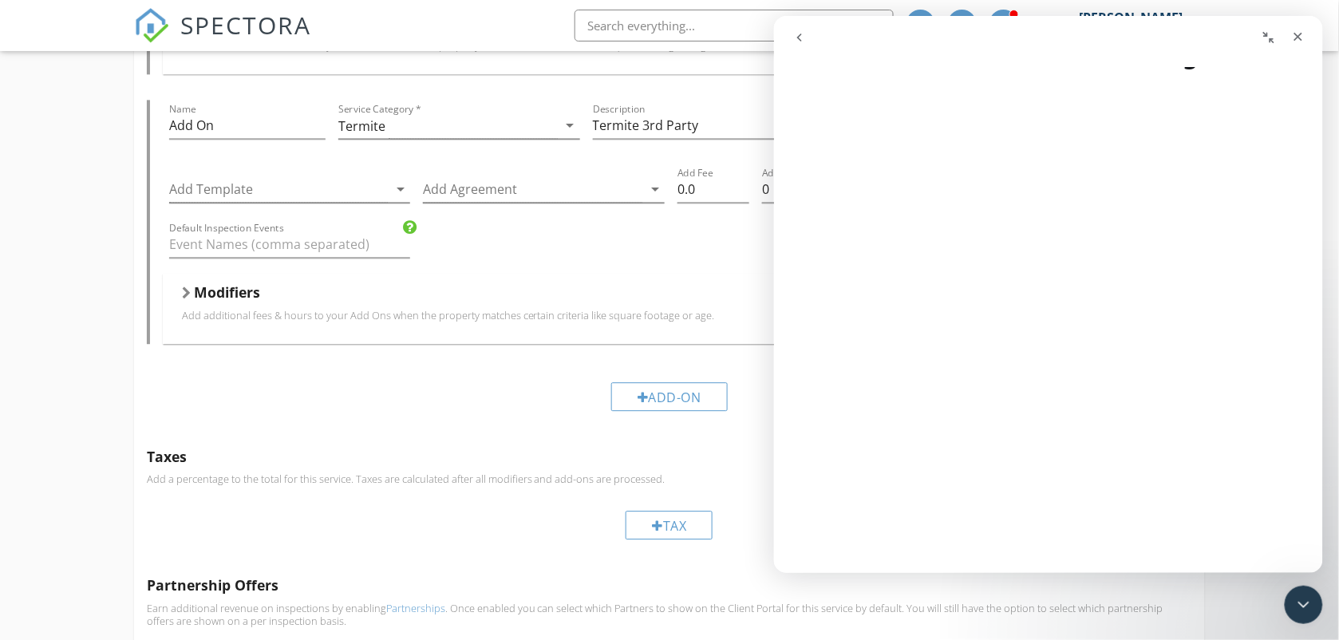
drag, startPoint x: 2097, startPoint y: 575, endPoint x: 1316, endPoint y: 564, distance: 780.7
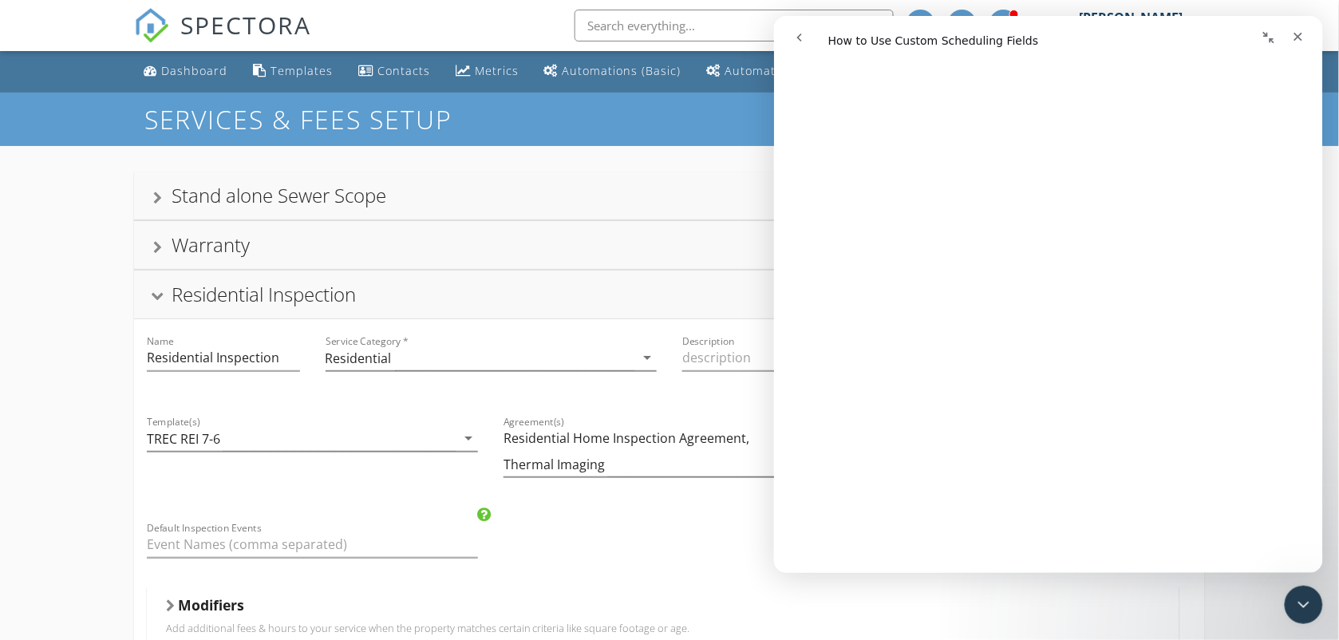
scroll to position [0, 0]
click at [503, 6] on div "SPECTORA Rodney Bowen Table Rock Property Inspections PLLC Role: Inspector Dash…" at bounding box center [669, 25] width 1071 height 51
click at [1304, 603] on icon "Close Intercom Messenger" at bounding box center [1301, 602] width 19 height 19
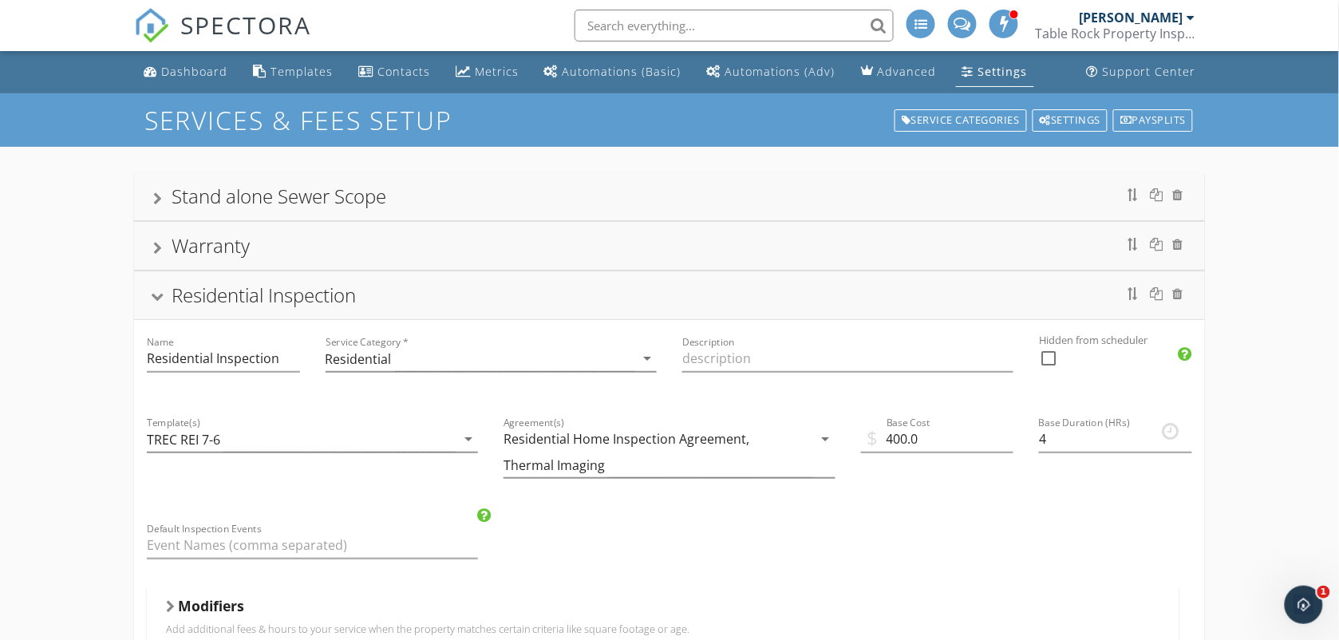
click at [983, 77] on div "Settings" at bounding box center [1003, 71] width 49 height 15
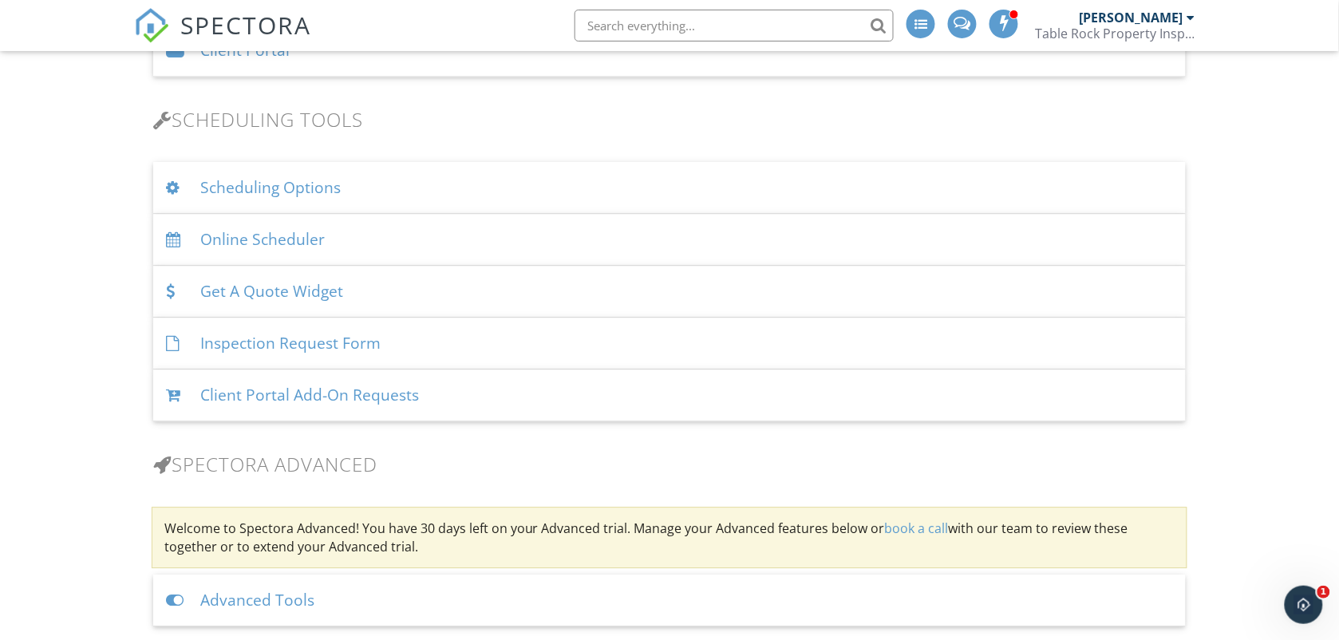
scroll to position [1038, 0]
click at [331, 184] on div "Scheduling Options" at bounding box center [669, 186] width 1033 height 52
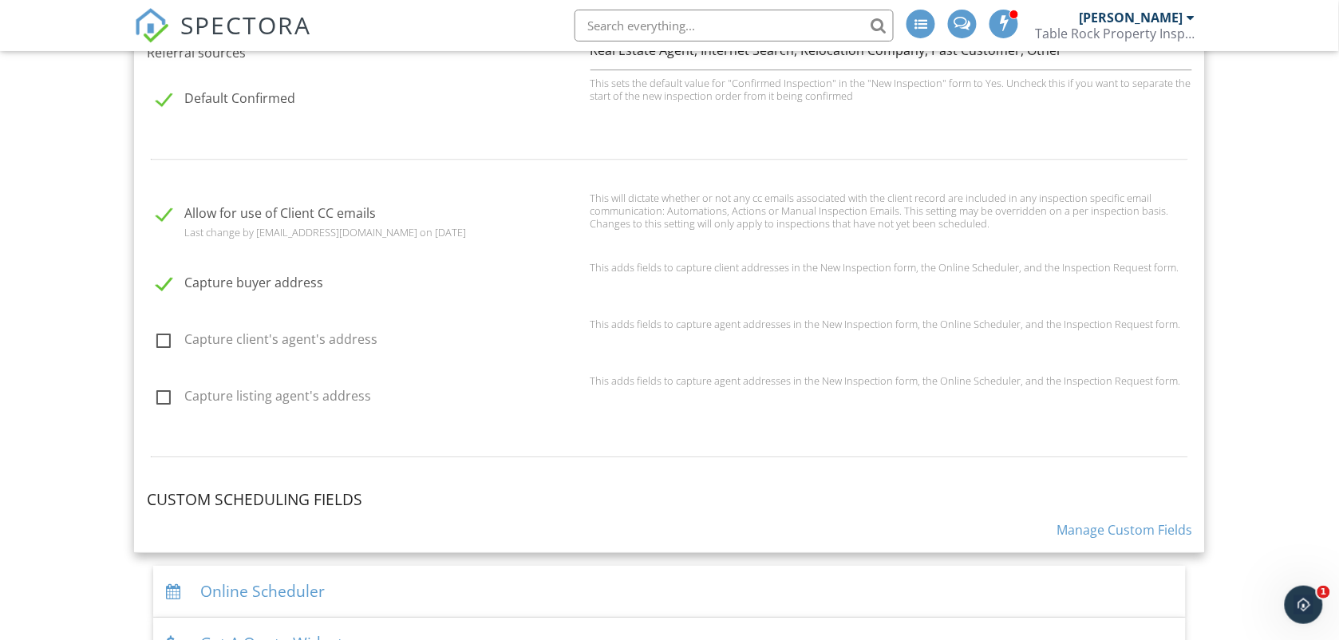
scroll to position [1397, 0]
click at [1145, 528] on link "Manage Custom Fields" at bounding box center [1125, 528] width 136 height 18
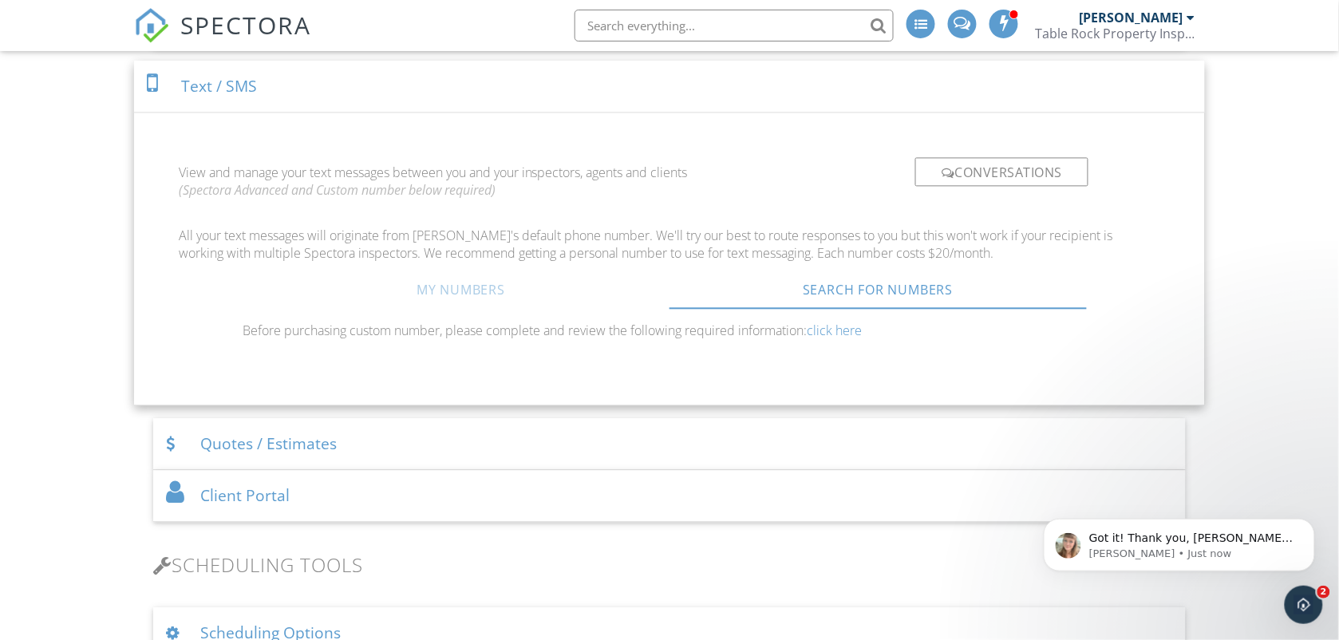
click at [469, 281] on link "My Numbers" at bounding box center [460, 290] width 417 height 38
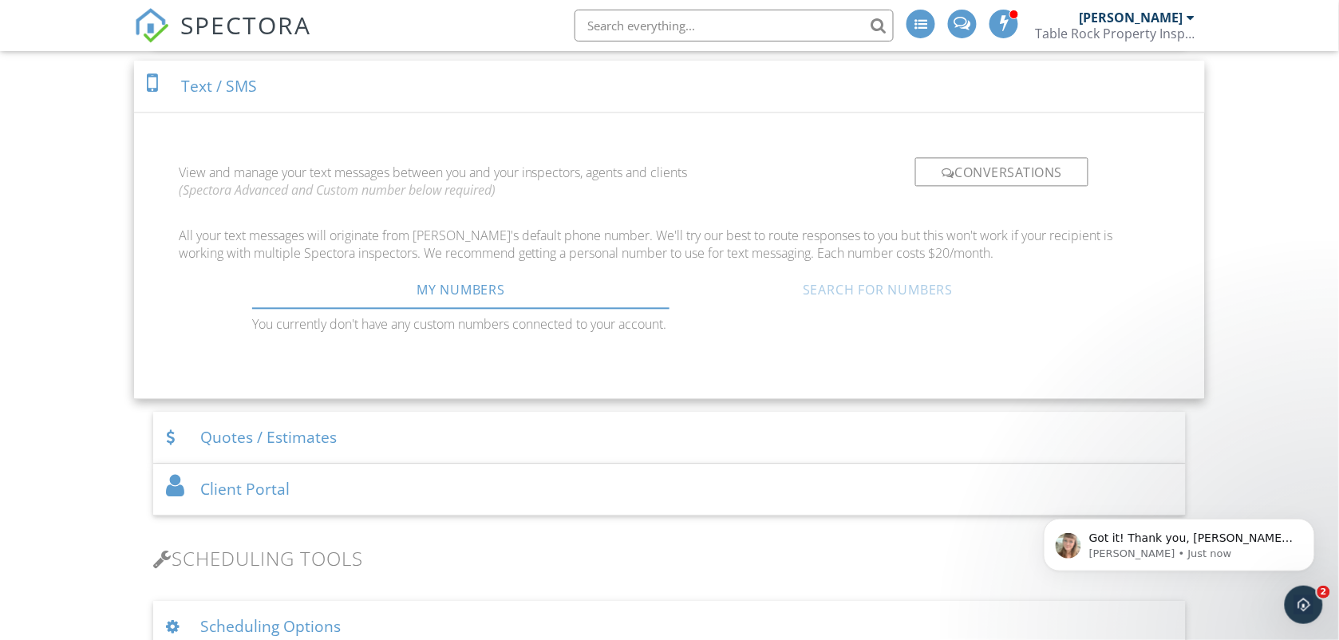
click at [843, 281] on link "Search For Numbers" at bounding box center [878, 290] width 417 height 38
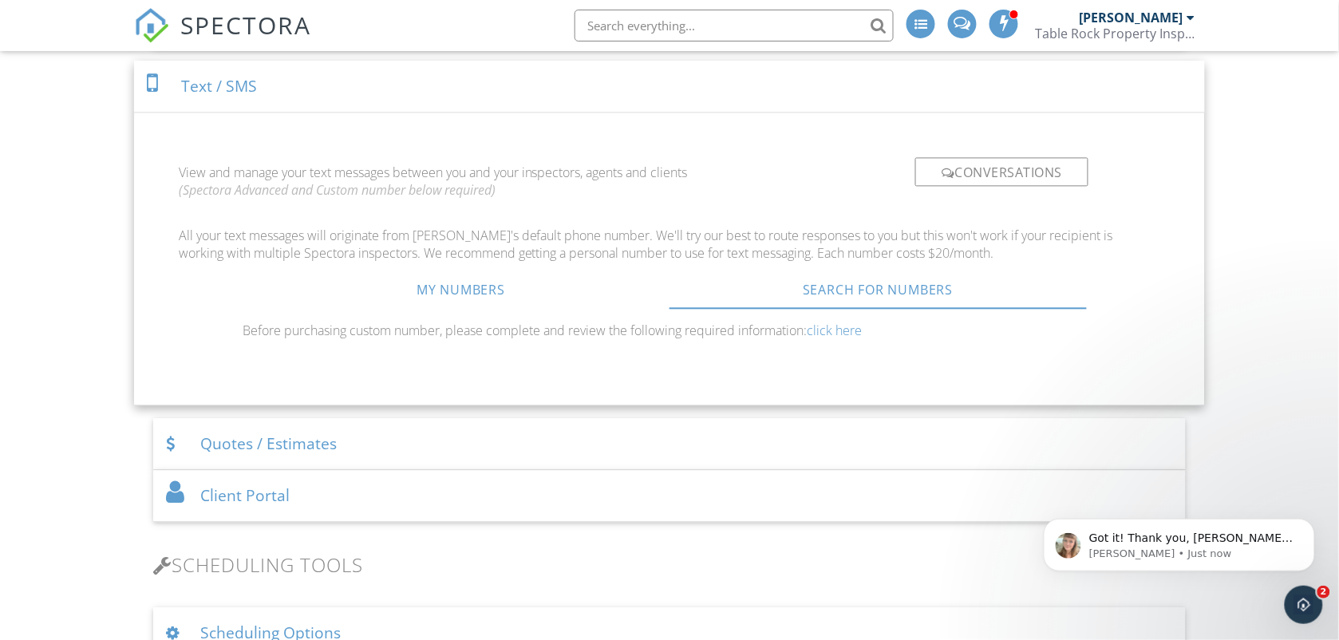
click at [777, 181] on p "View and manage your text messages between you and your inspectors, agents and …" at bounding box center [503, 181] width 648 height 49
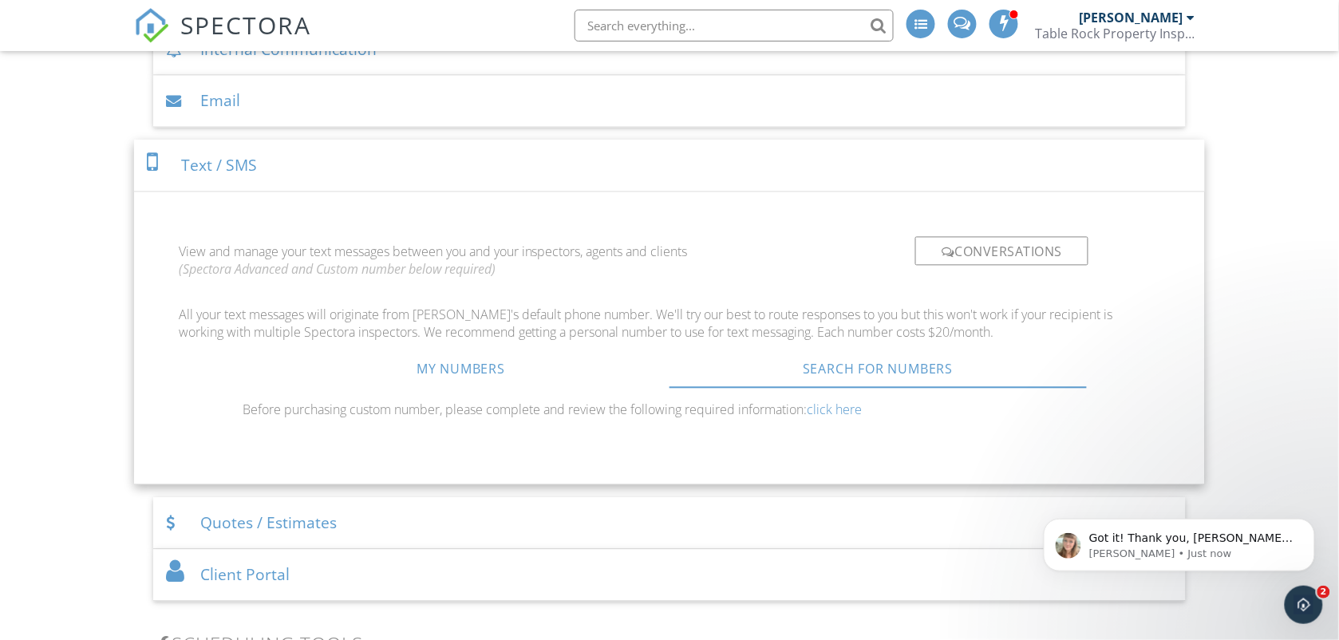
scroll to position [868, 0]
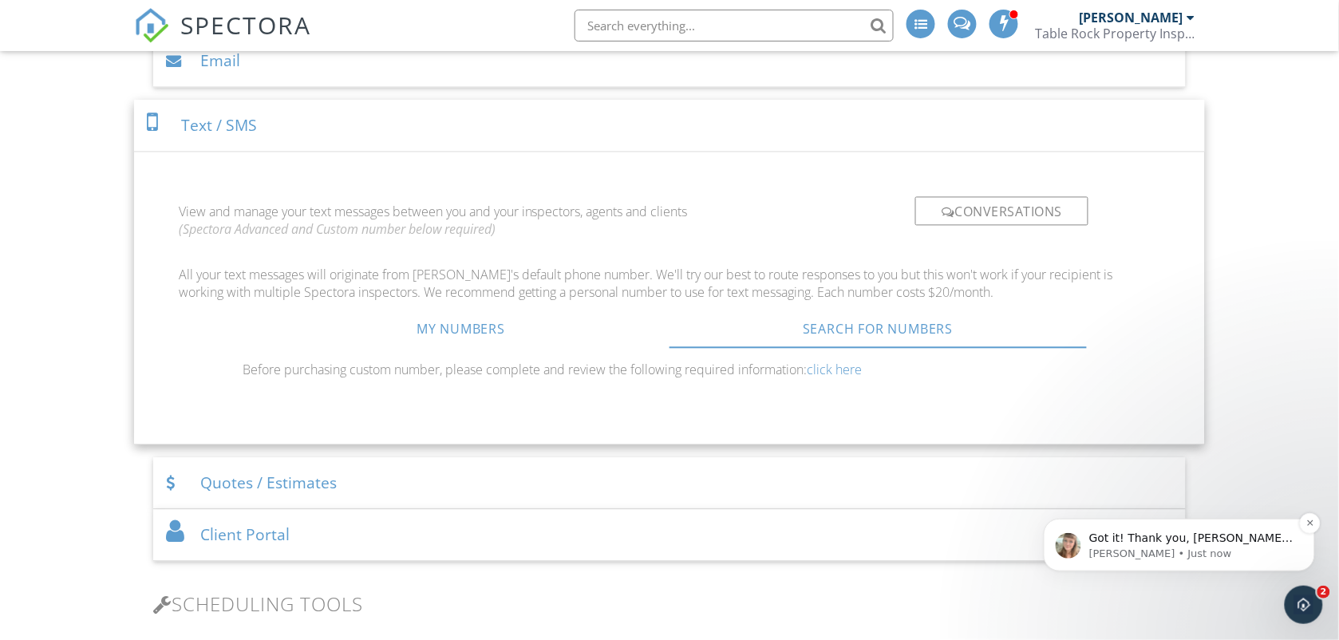
click at [1193, 563] on div "Got it! Thank you, [PERSON_NAME] - I believe that you will need to set up two s…" at bounding box center [1178, 544] width 271 height 53
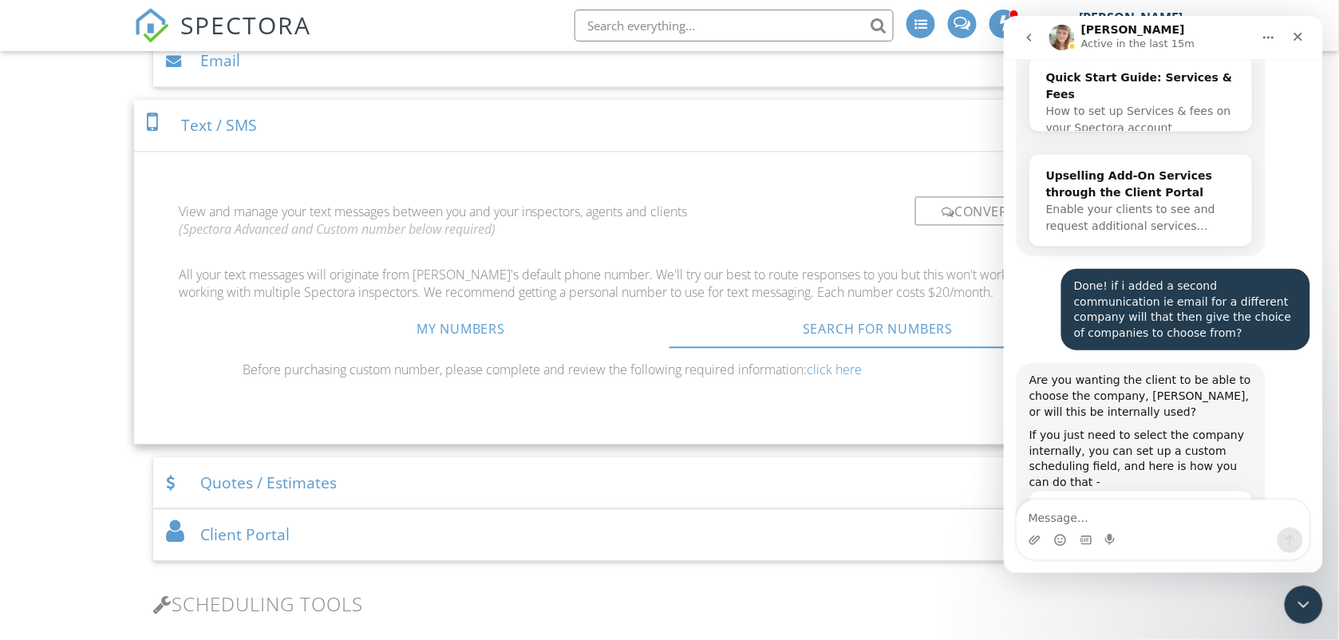
scroll to position [10059, 0]
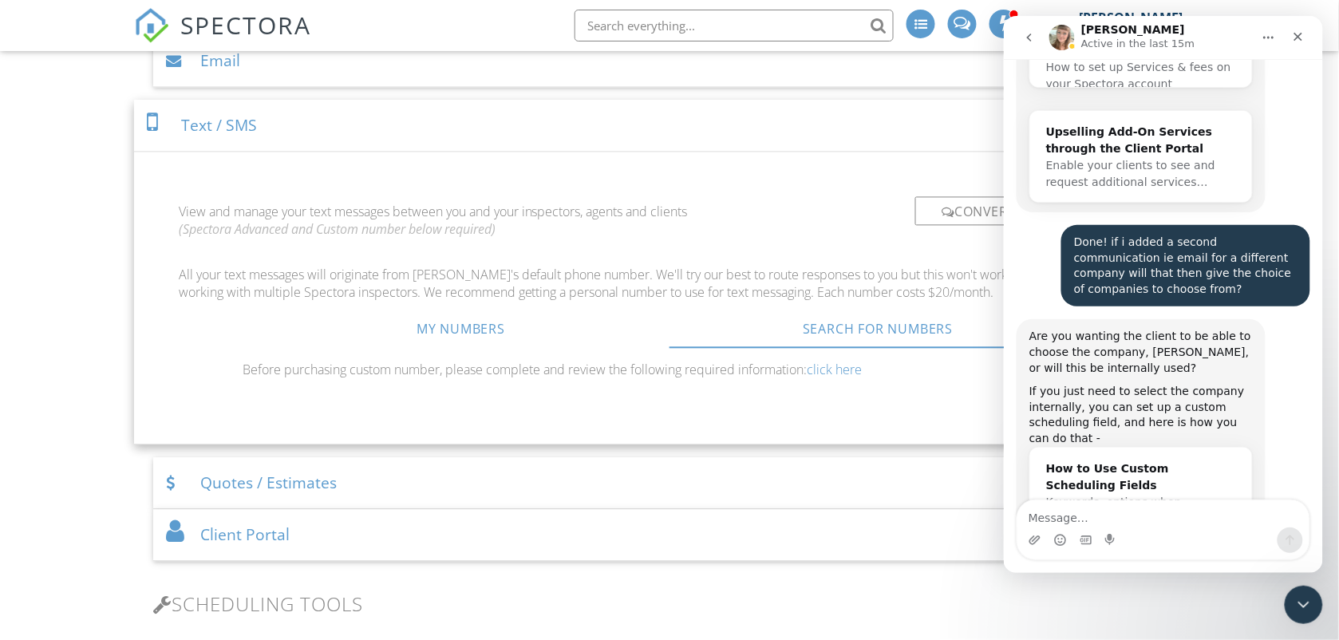
click at [783, 196] on div "View and manage your text messages between you and your inspectors, agents and …" at bounding box center [502, 225] width 667 height 69
drag, startPoint x: 1294, startPoint y: 611, endPoint x: 2551, endPoint y: 972, distance: 1308.0
click at [1292, 614] on div "Close Intercom Messenger" at bounding box center [1301, 603] width 38 height 38
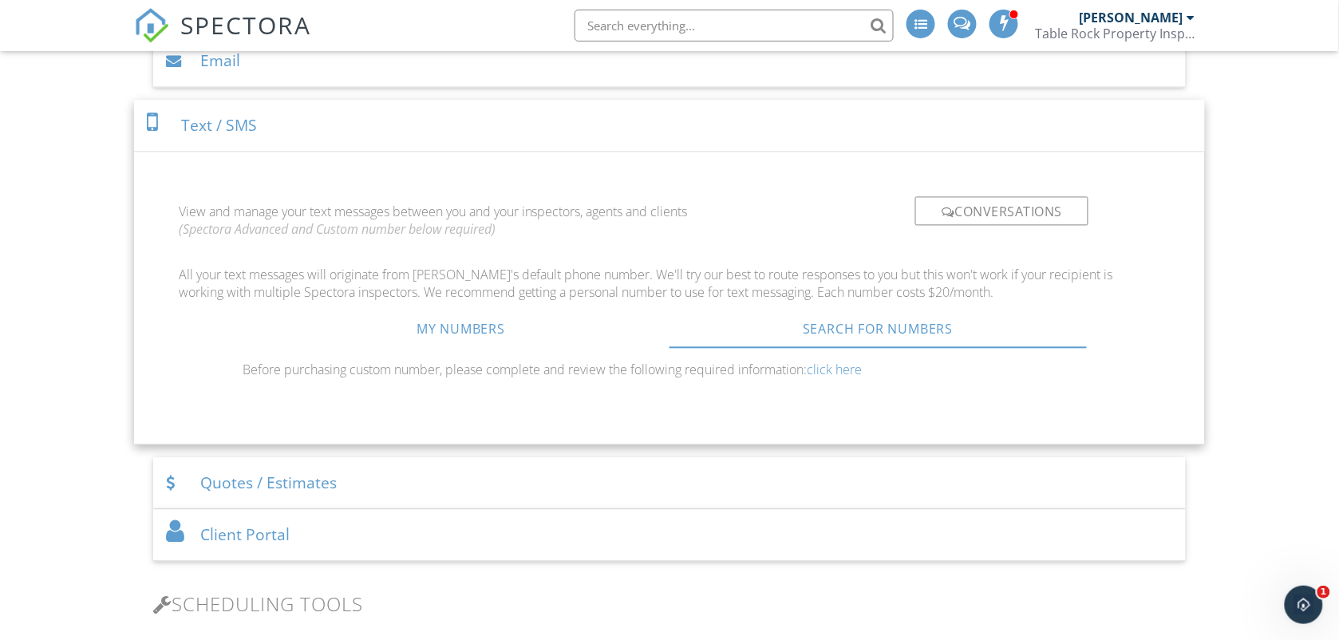
scroll to position [0, 0]
click at [1270, 343] on div "Dashboard Templates Contacts Metrics Automations (Basic) Automations (Adv) Adva…" at bounding box center [669, 639] width 1339 height 2913
